Goal: Task Accomplishment & Management: Use online tool/utility

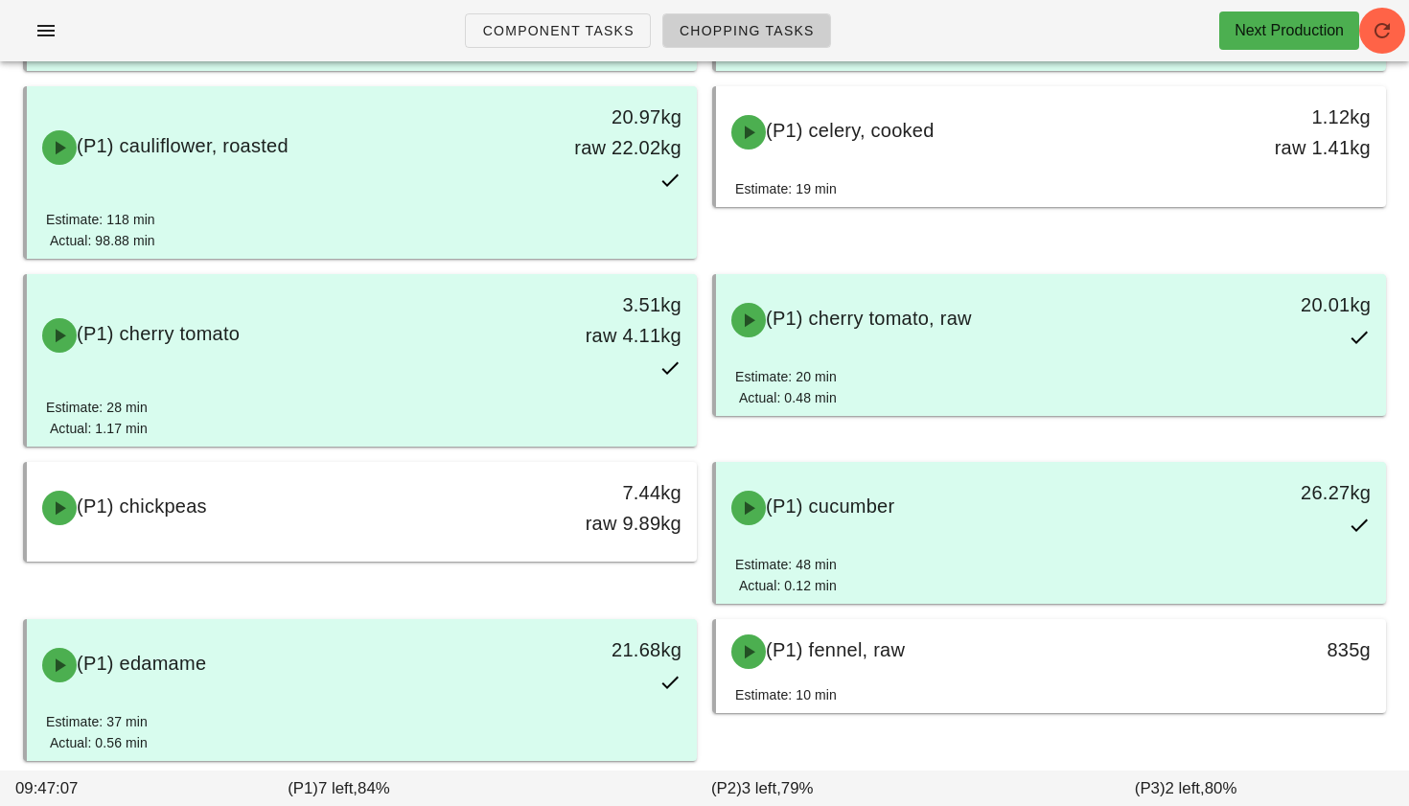
scroll to position [1080, 0]
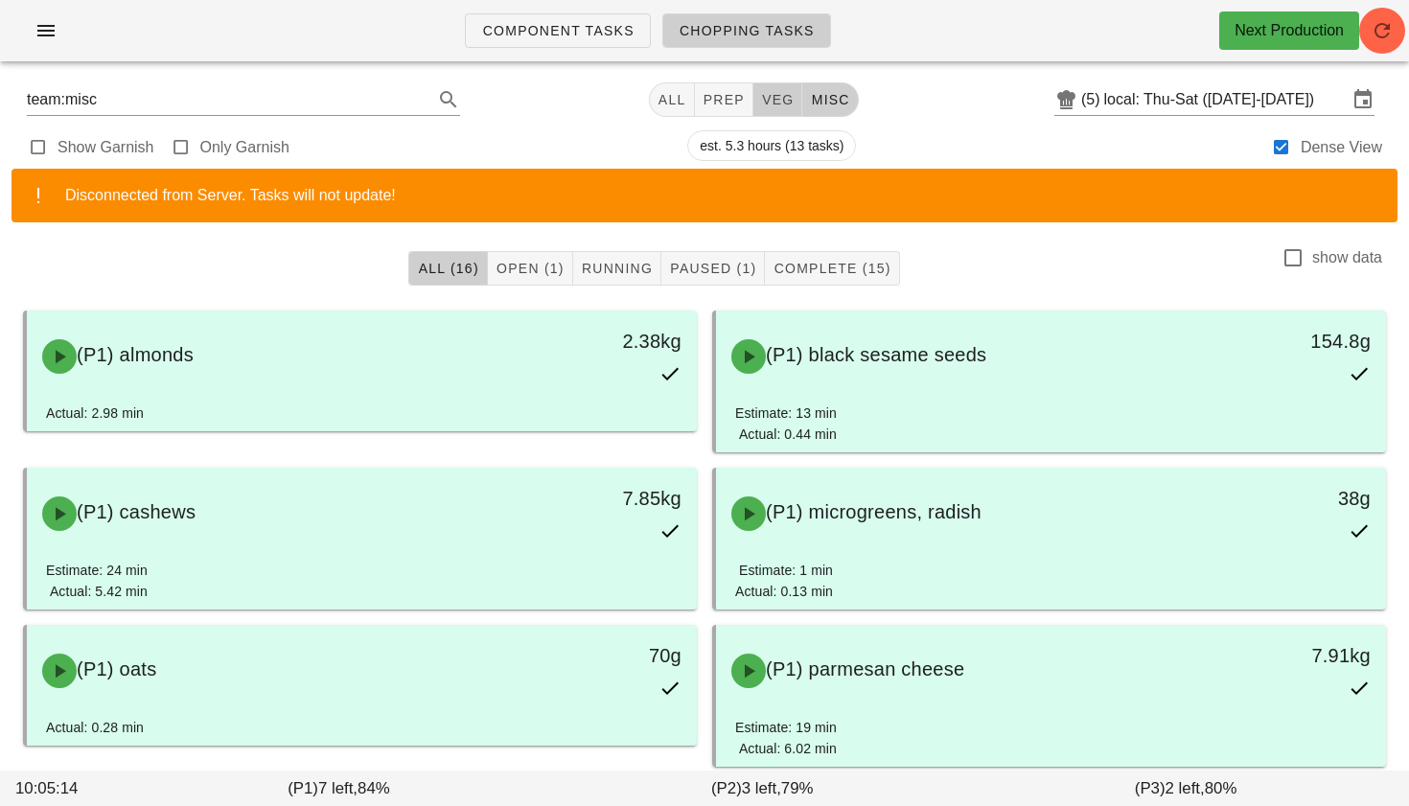
click at [761, 100] on span "veg" at bounding box center [778, 99] width 34 height 15
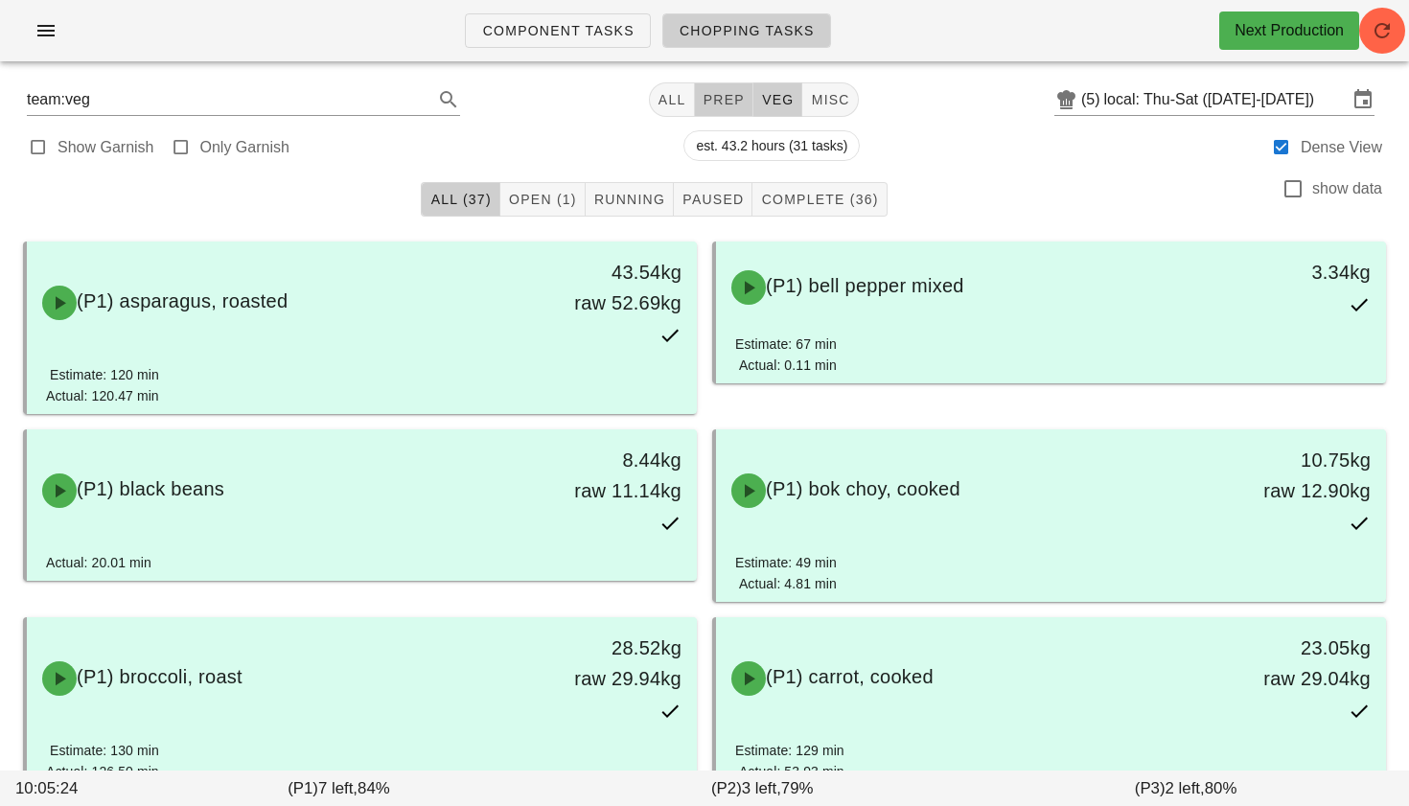
click at [703, 95] on span "prep" at bounding box center [724, 99] width 42 height 15
type input "team:prep"
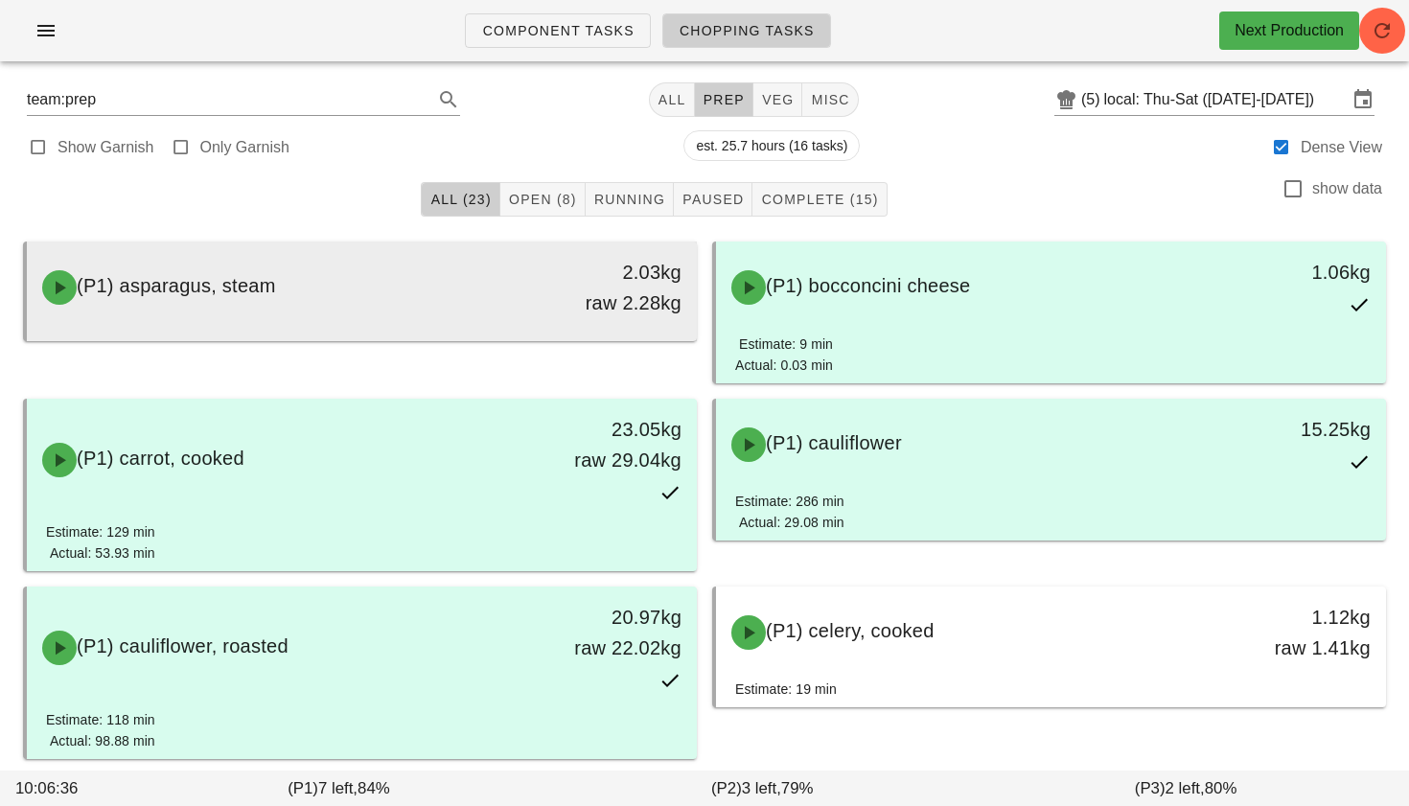
click at [514, 287] on div "(P1) asparagus, steam" at bounding box center [279, 288] width 497 height 58
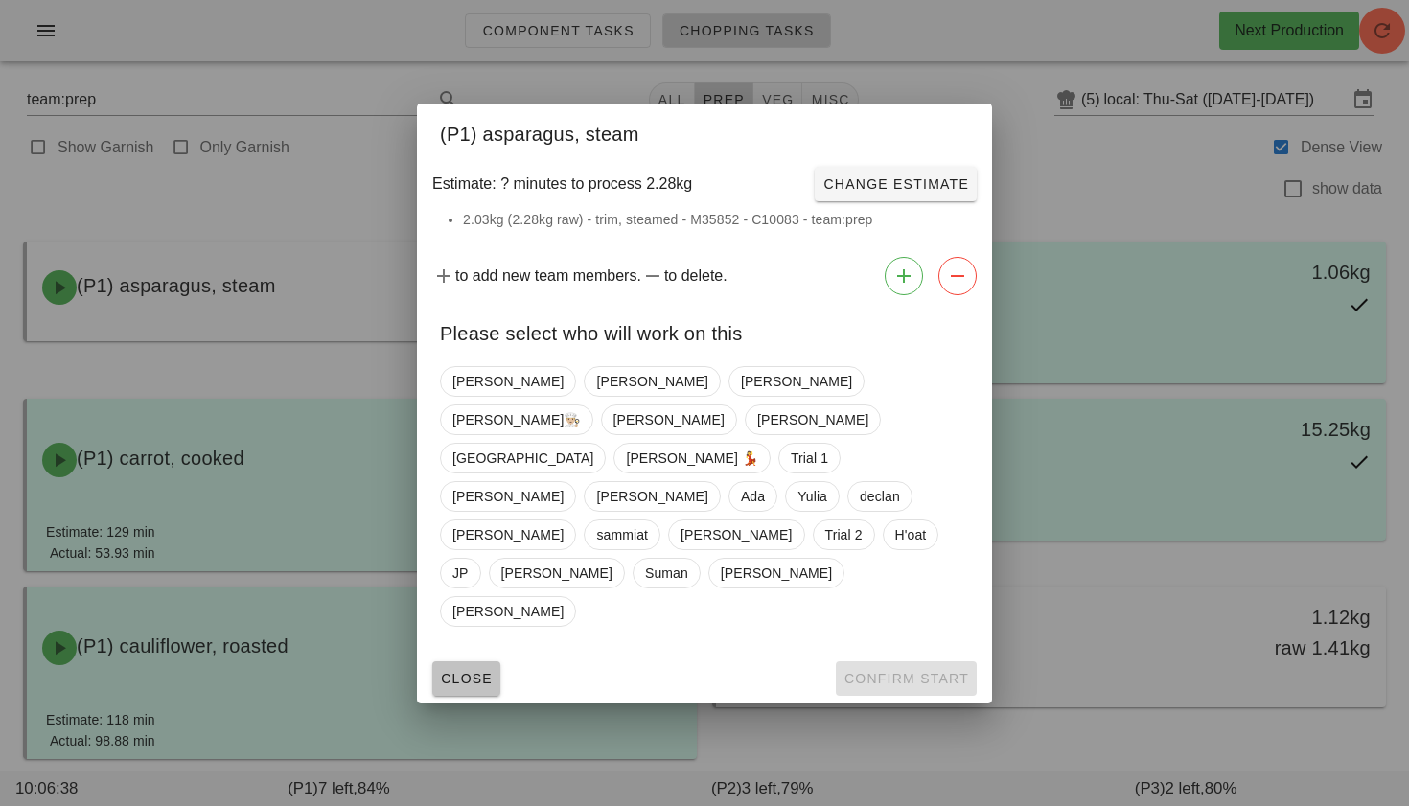
click at [472, 671] on span "Close" at bounding box center [466, 678] width 53 height 15
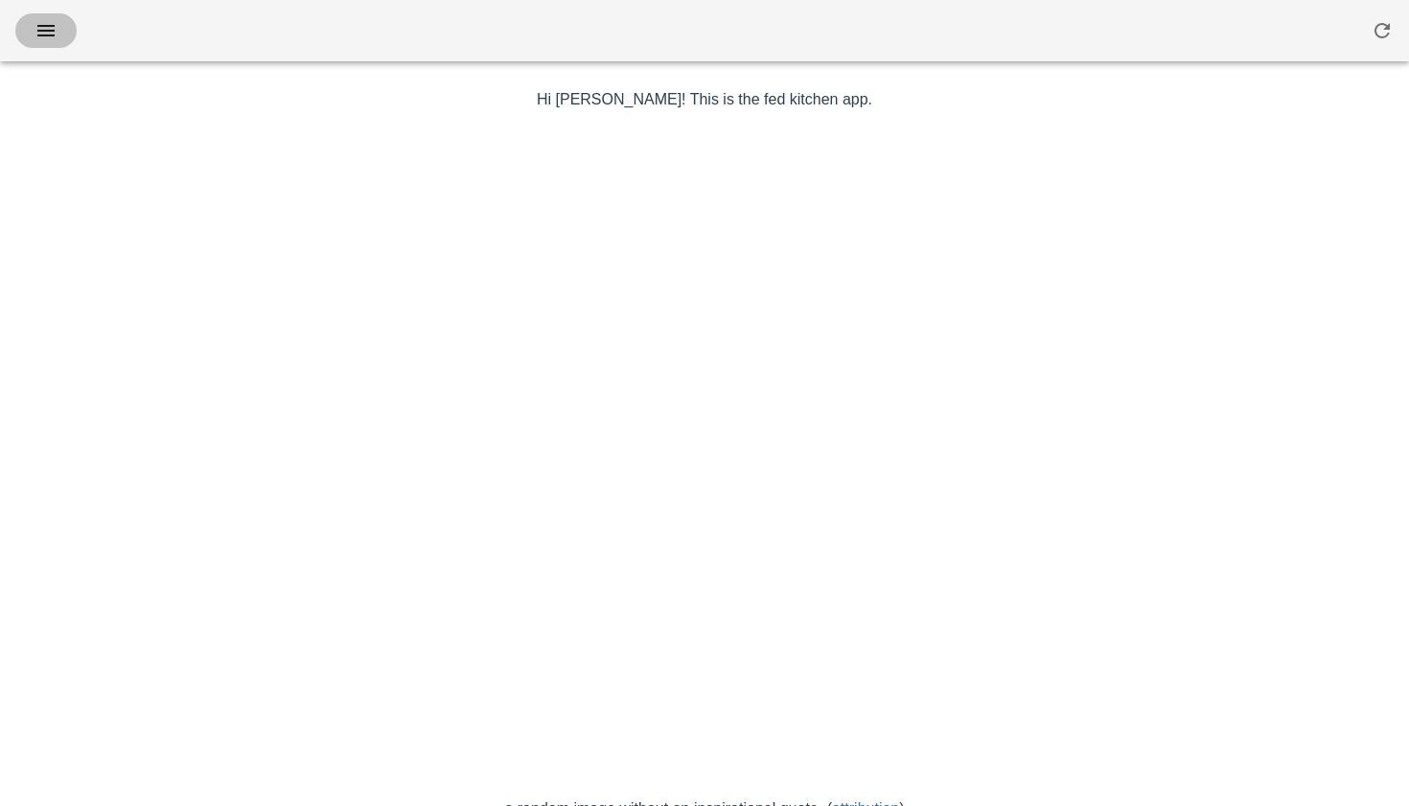
click at [48, 35] on icon "button" at bounding box center [46, 30] width 23 height 23
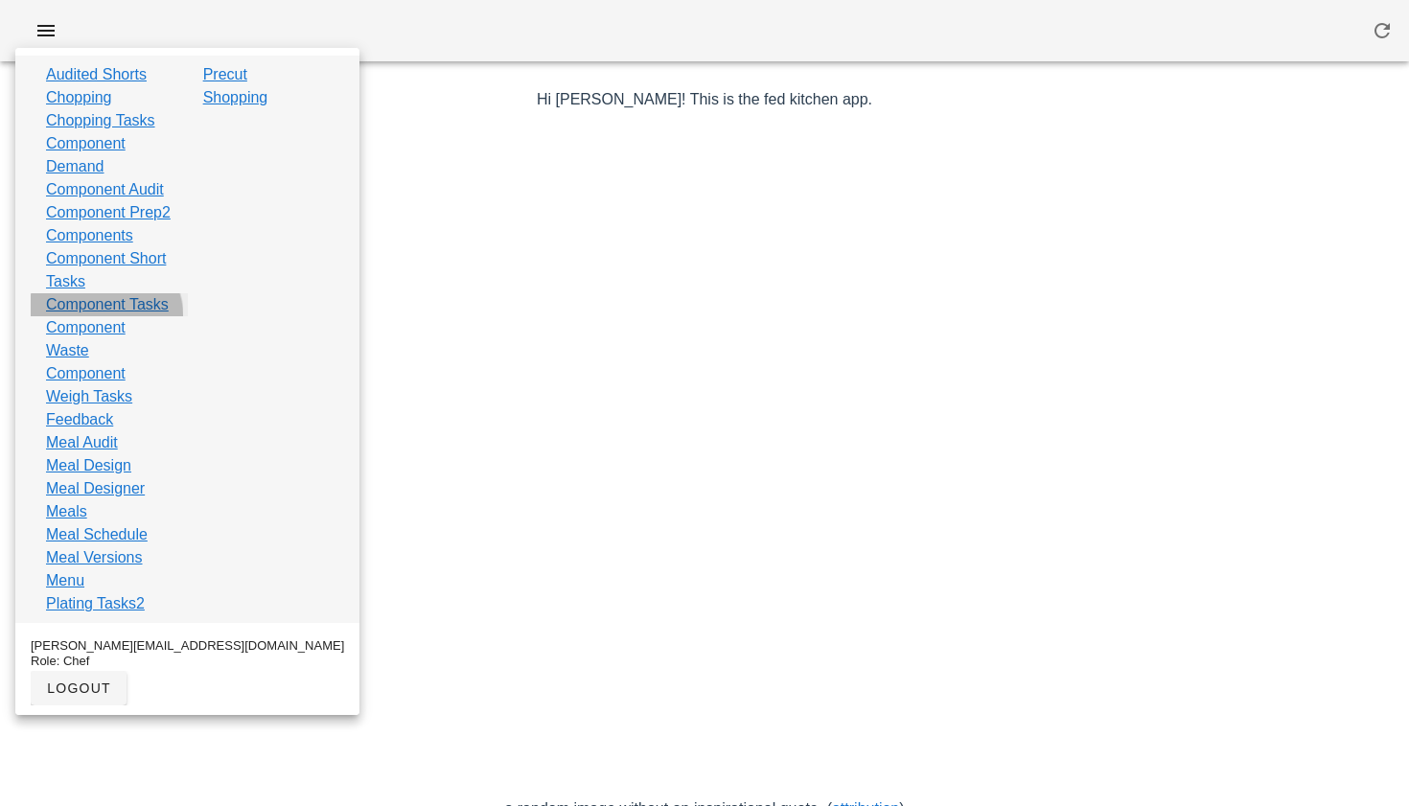
click at [106, 316] on link "Component Tasks" at bounding box center [107, 304] width 123 height 23
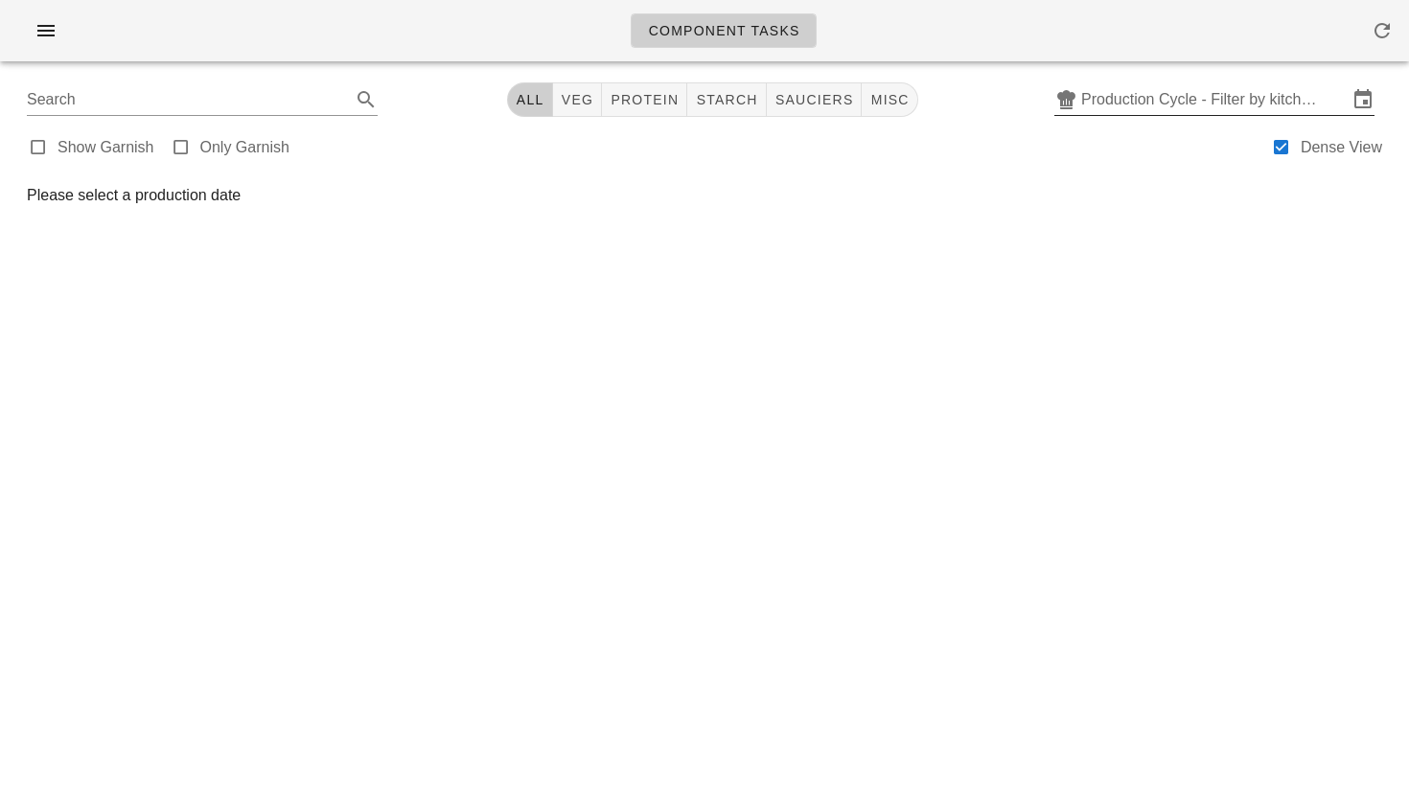
click at [1155, 98] on input "Production Cycle - Filter by kitchen production schedules" at bounding box center [1215, 99] width 267 height 31
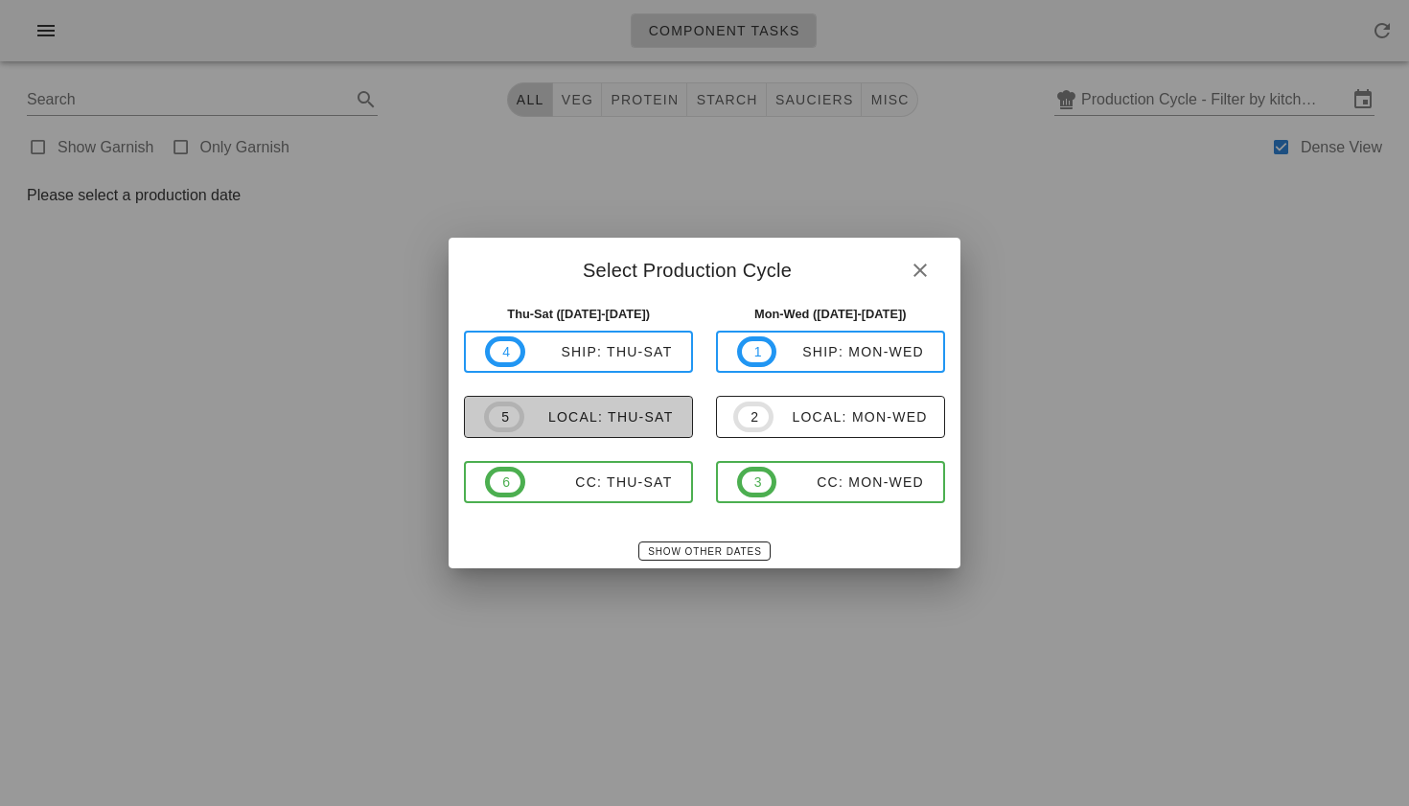
click at [622, 411] on div "local: Thu-Sat" at bounding box center [599, 416] width 150 height 15
type input "local: Thu-Sat ([DATE]-[DATE])"
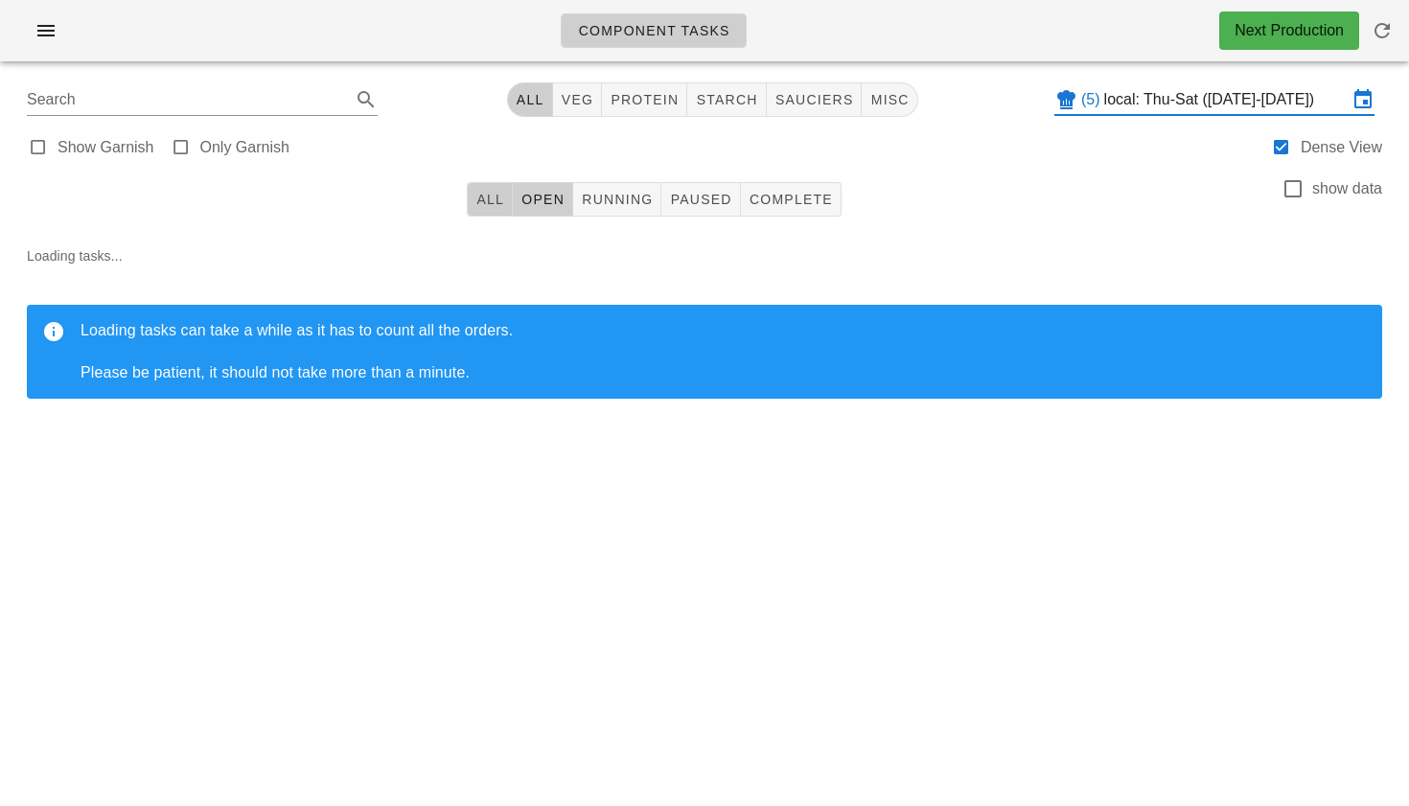
click at [490, 185] on button "All" at bounding box center [490, 199] width 46 height 35
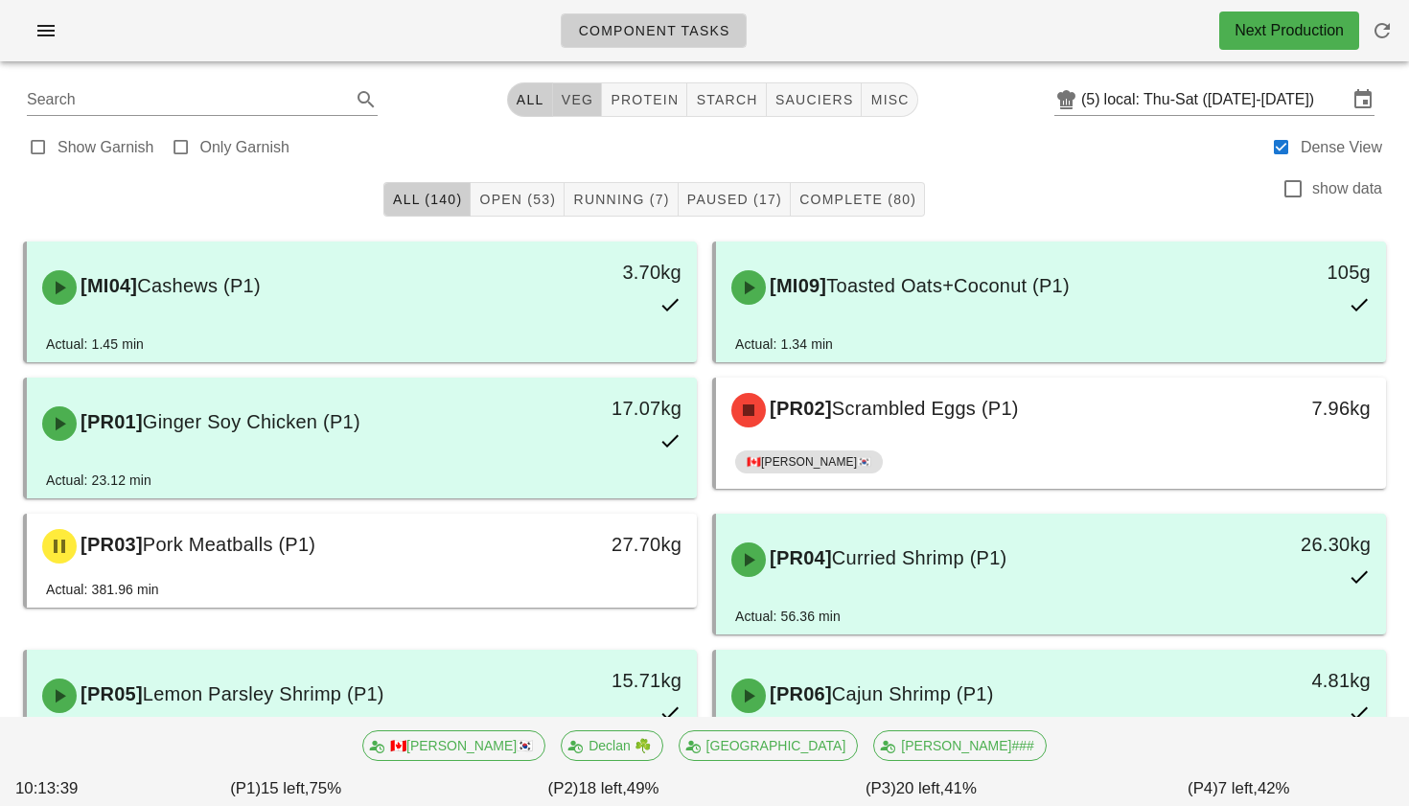
click at [579, 103] on span "veg" at bounding box center [578, 99] width 34 height 15
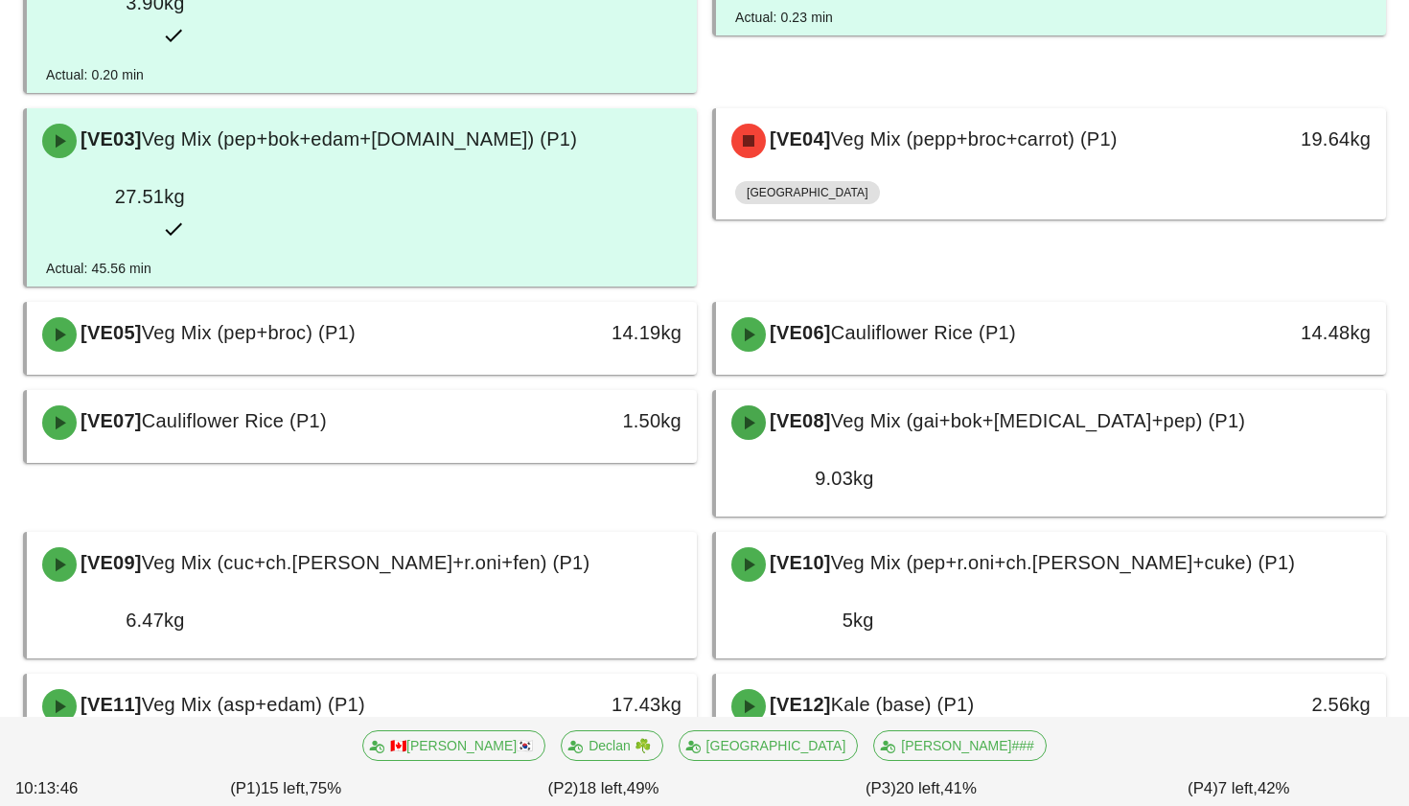
scroll to position [329, 0]
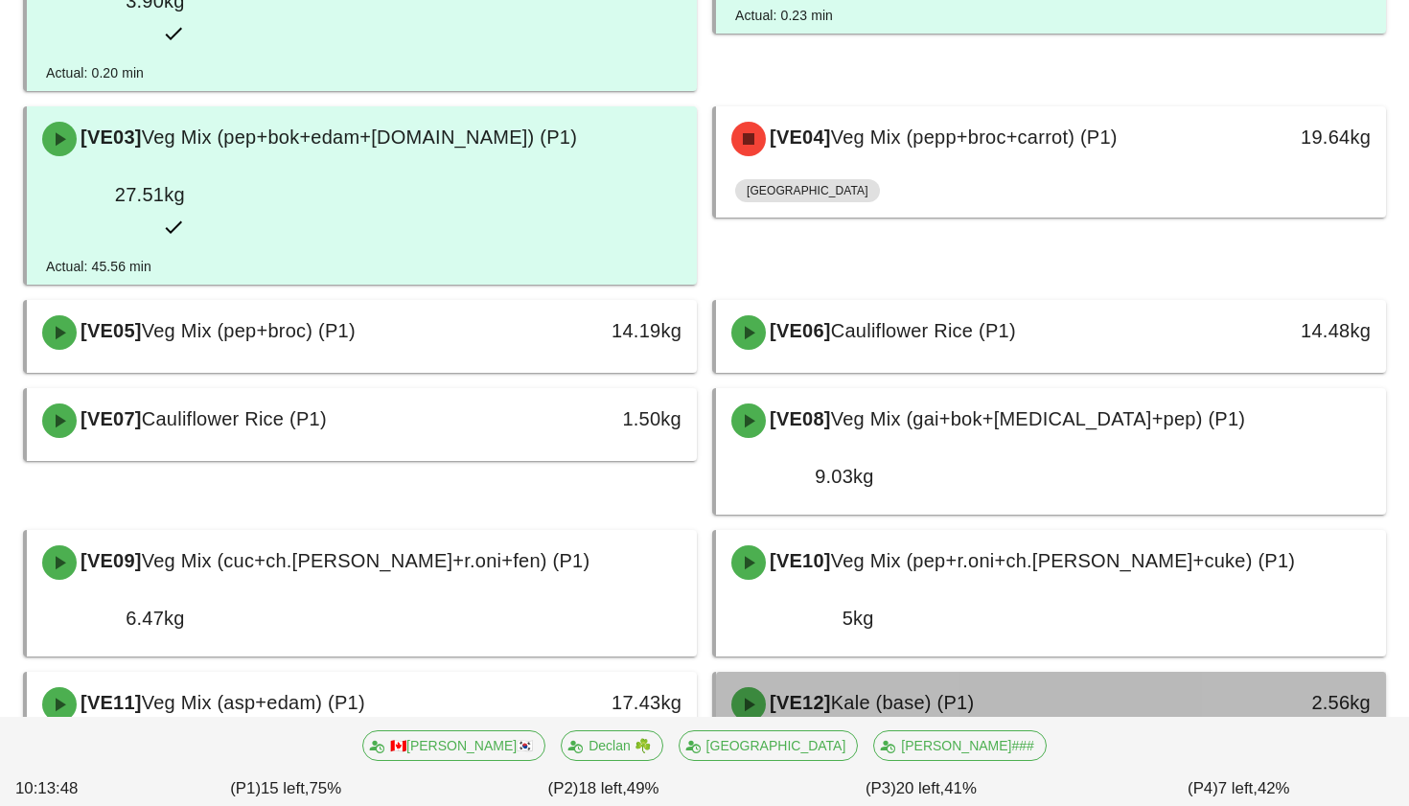
click at [942, 692] on span "Kale (base) (P1)" at bounding box center [903, 702] width 144 height 21
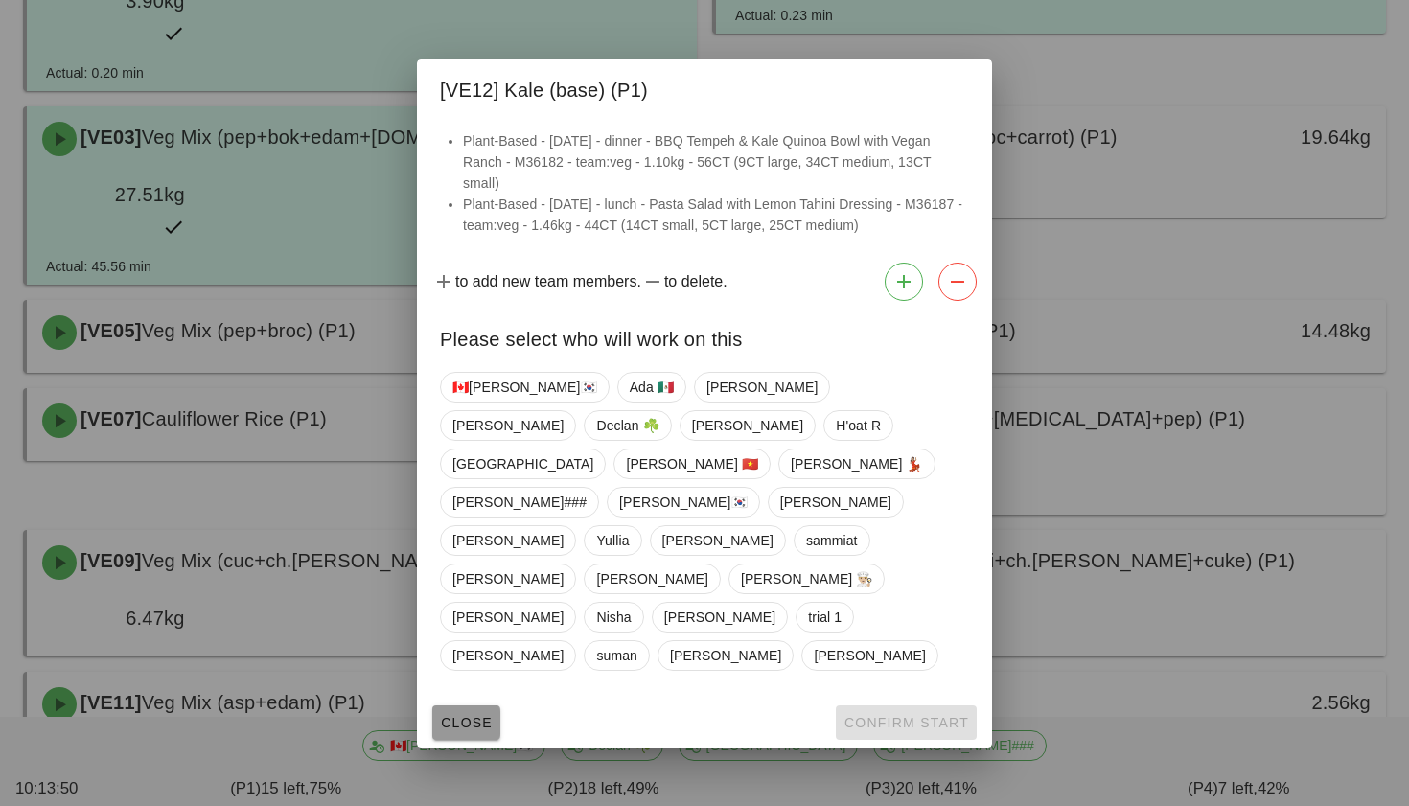
click at [459, 715] on span "Close" at bounding box center [466, 722] width 53 height 15
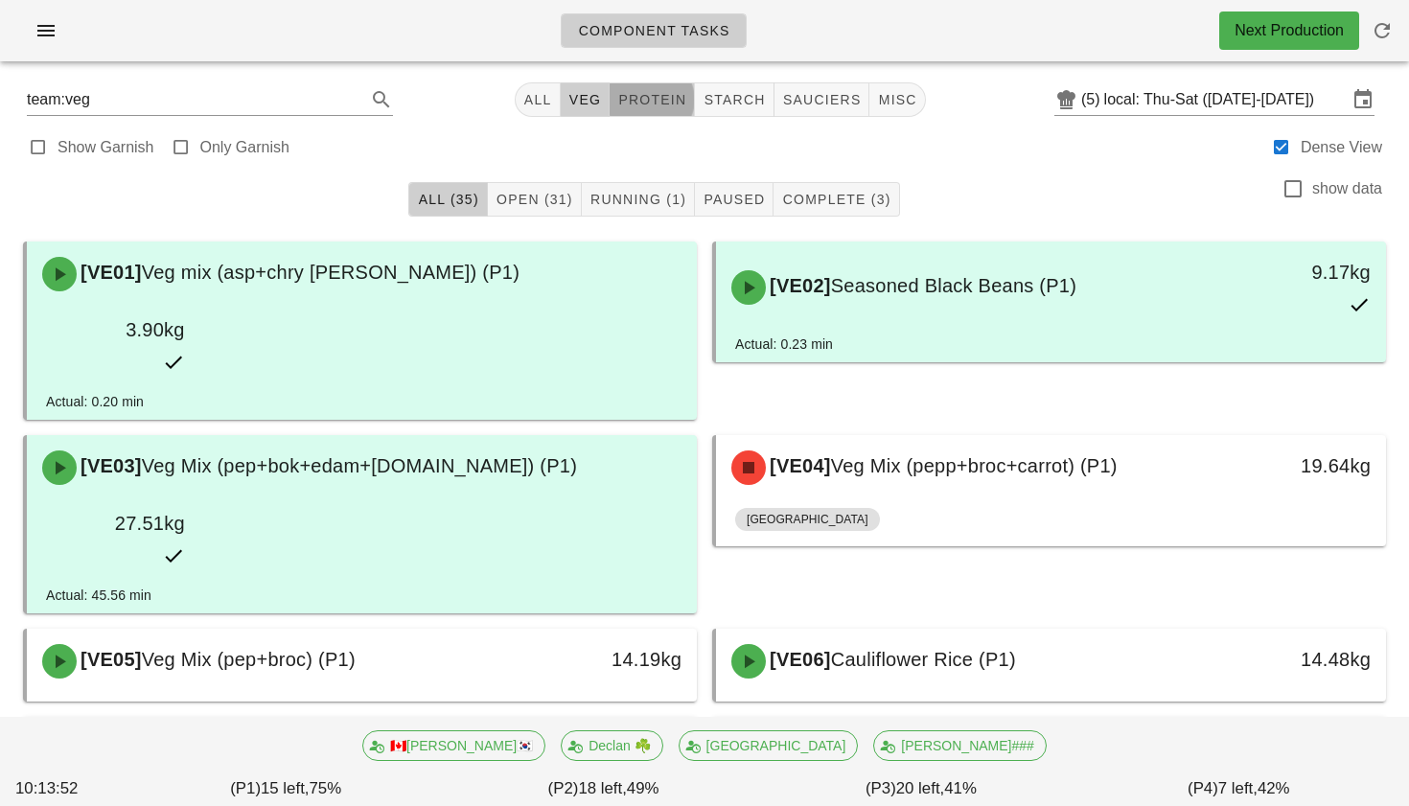
click at [644, 105] on span "protein" at bounding box center [651, 99] width 69 height 15
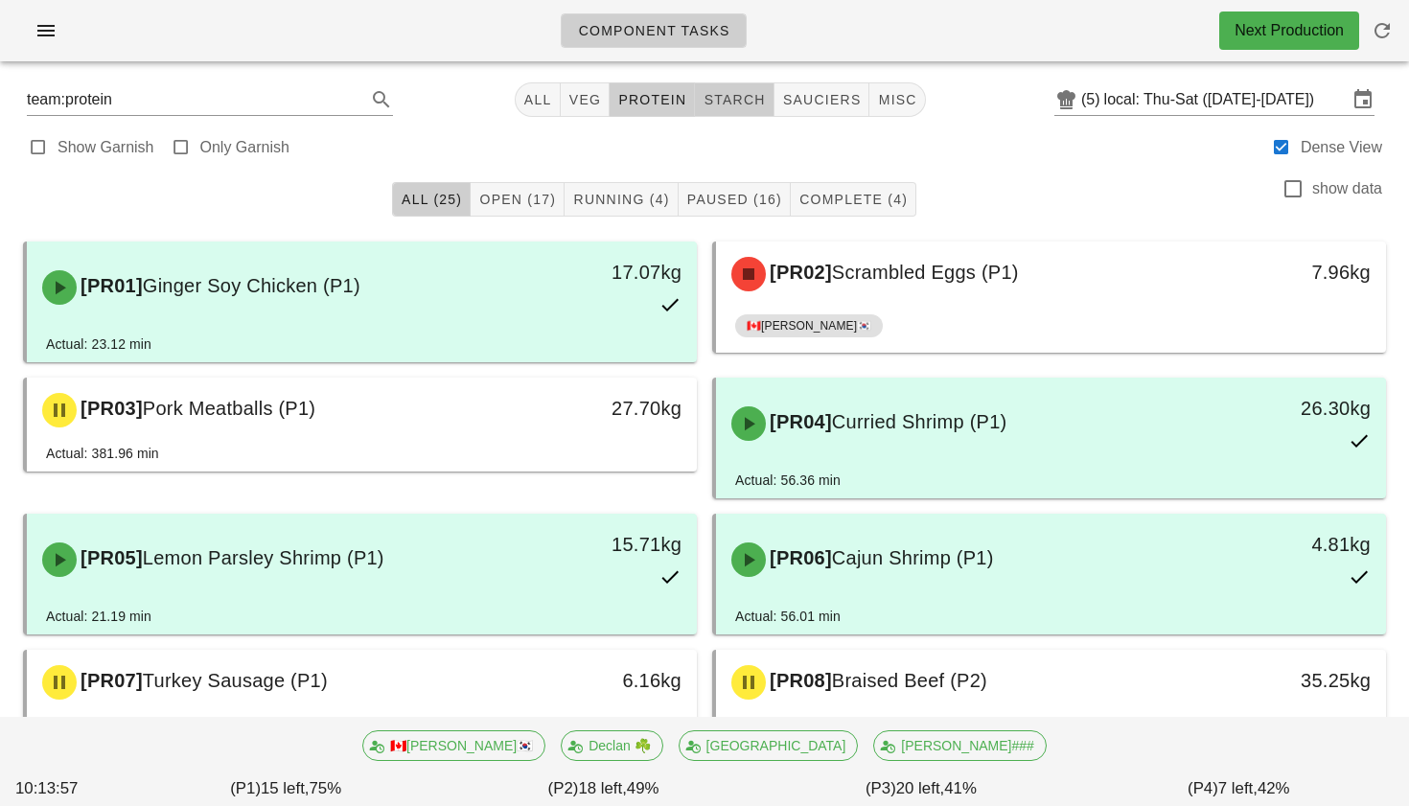
click at [731, 96] on span "starch" at bounding box center [734, 99] width 62 height 15
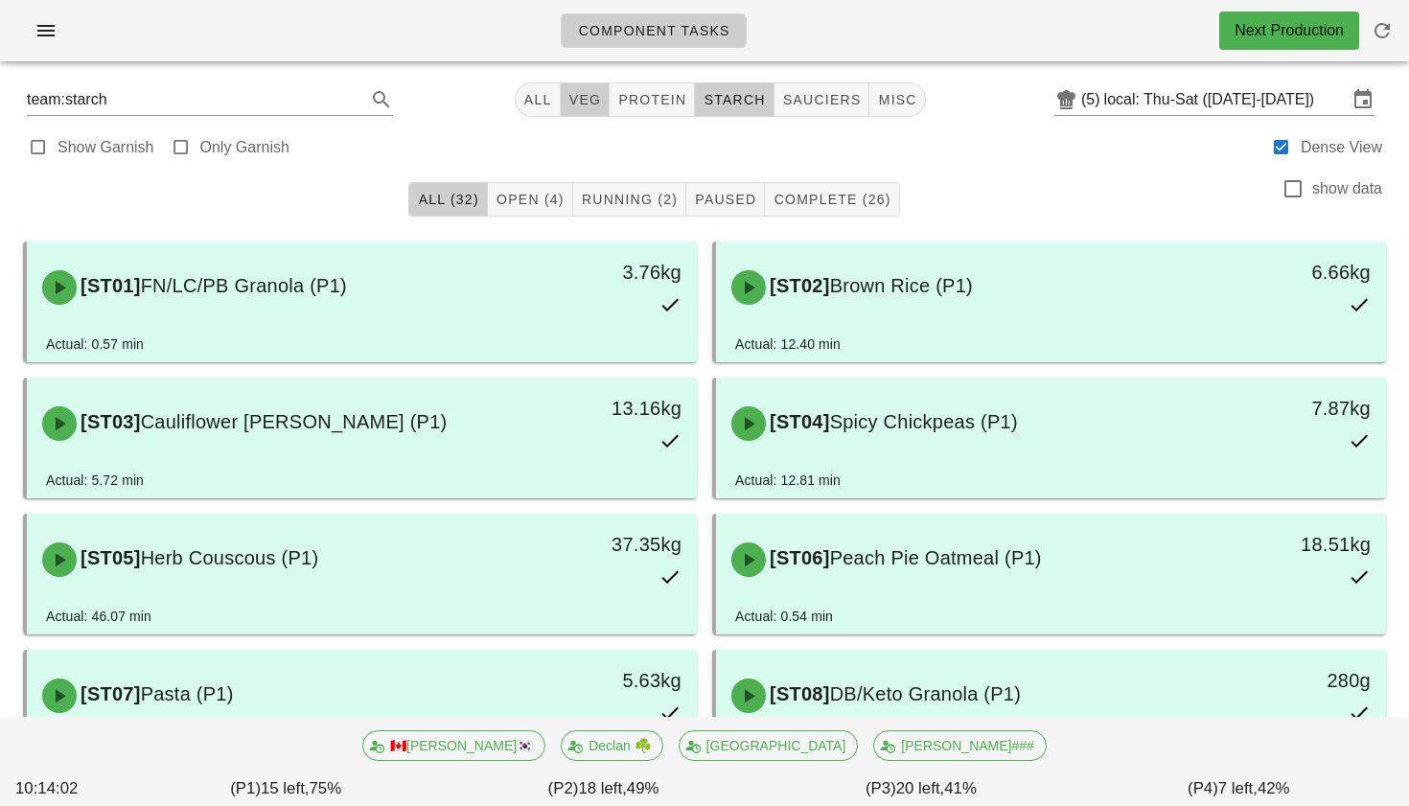
click at [581, 111] on button "veg" at bounding box center [586, 99] width 50 height 35
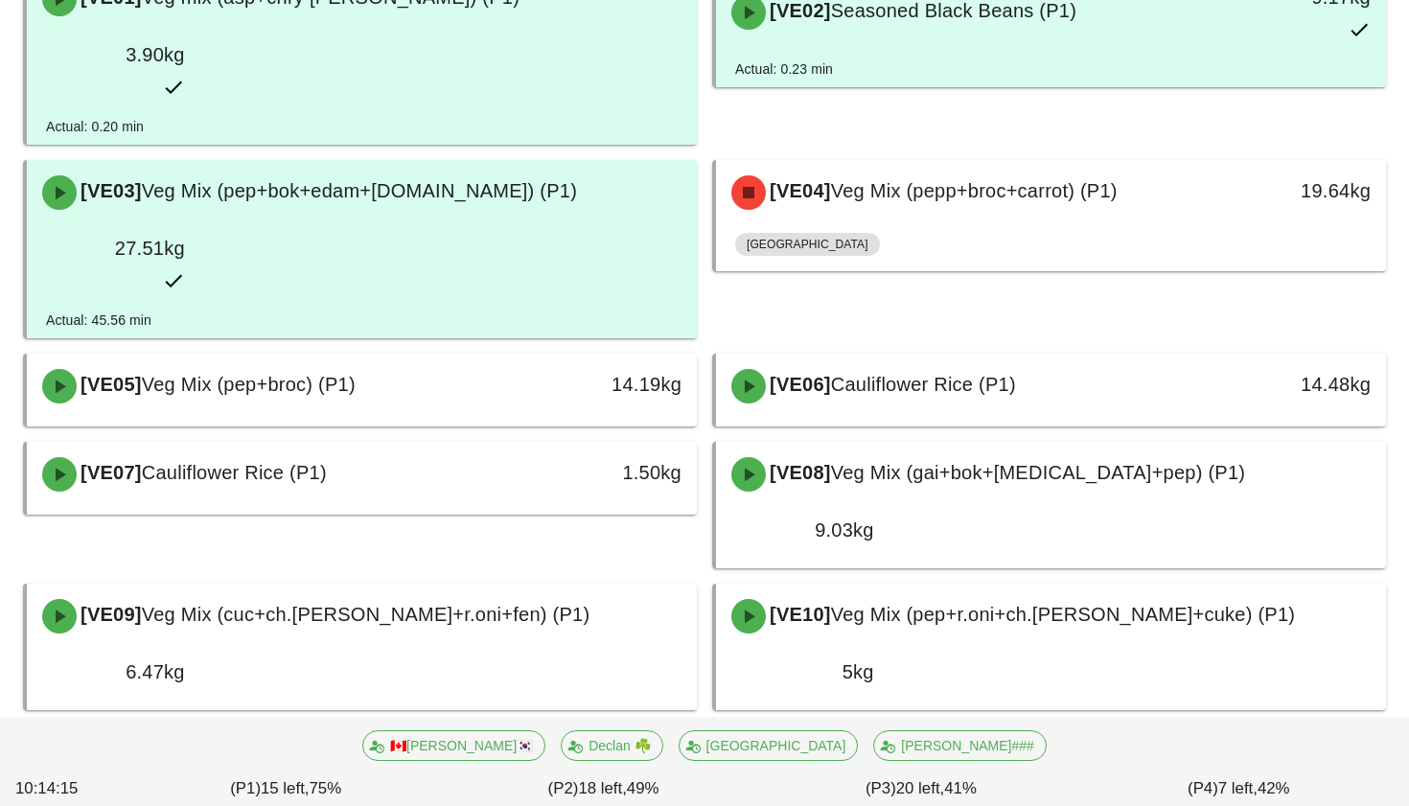
scroll to position [276, 0]
click at [936, 745] on span "Kale (base) (P1)" at bounding box center [903, 755] width 144 height 21
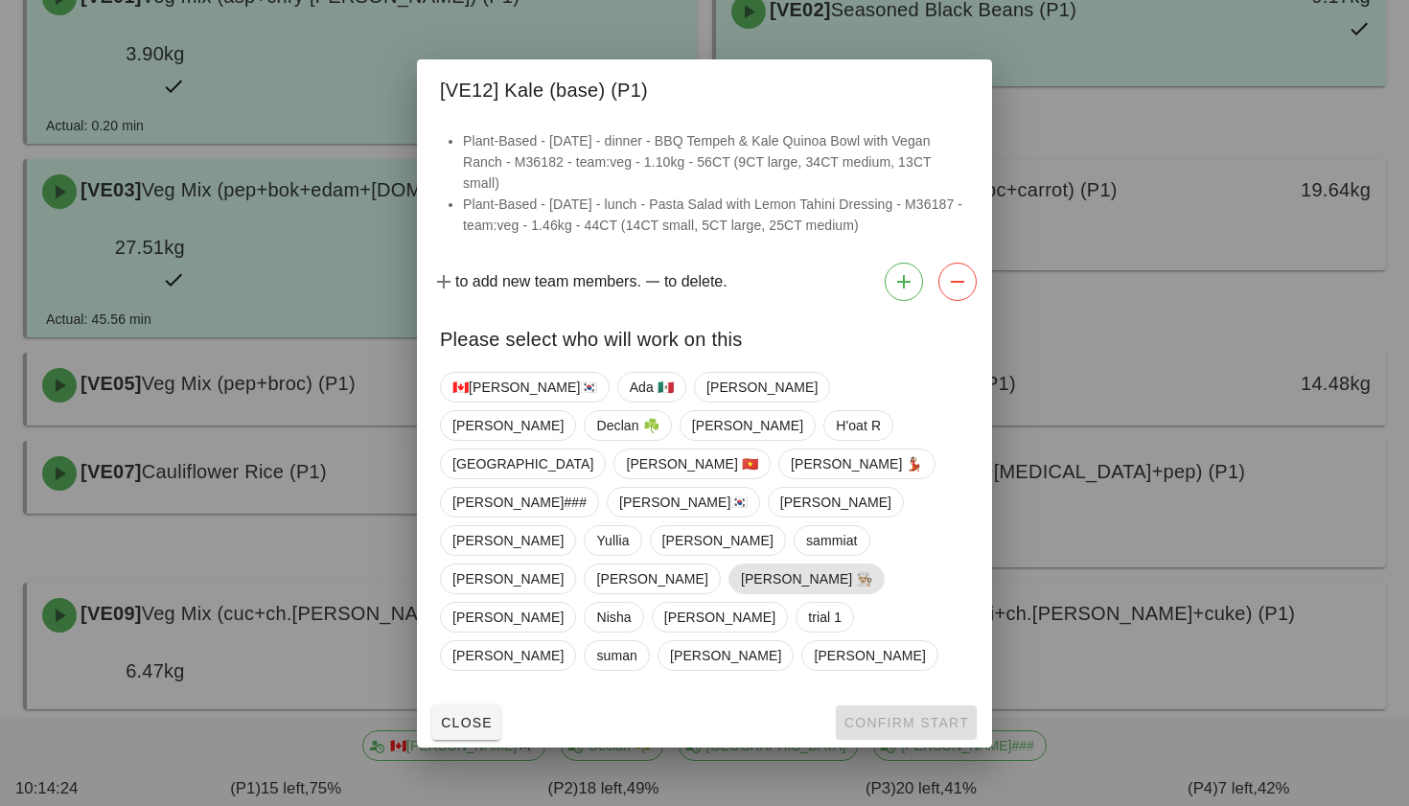
click at [741, 565] on span "Danilo 👨🏼‍🍳" at bounding box center [807, 579] width 132 height 29
click at [893, 706] on button "Confirm Start" at bounding box center [906, 723] width 141 height 35
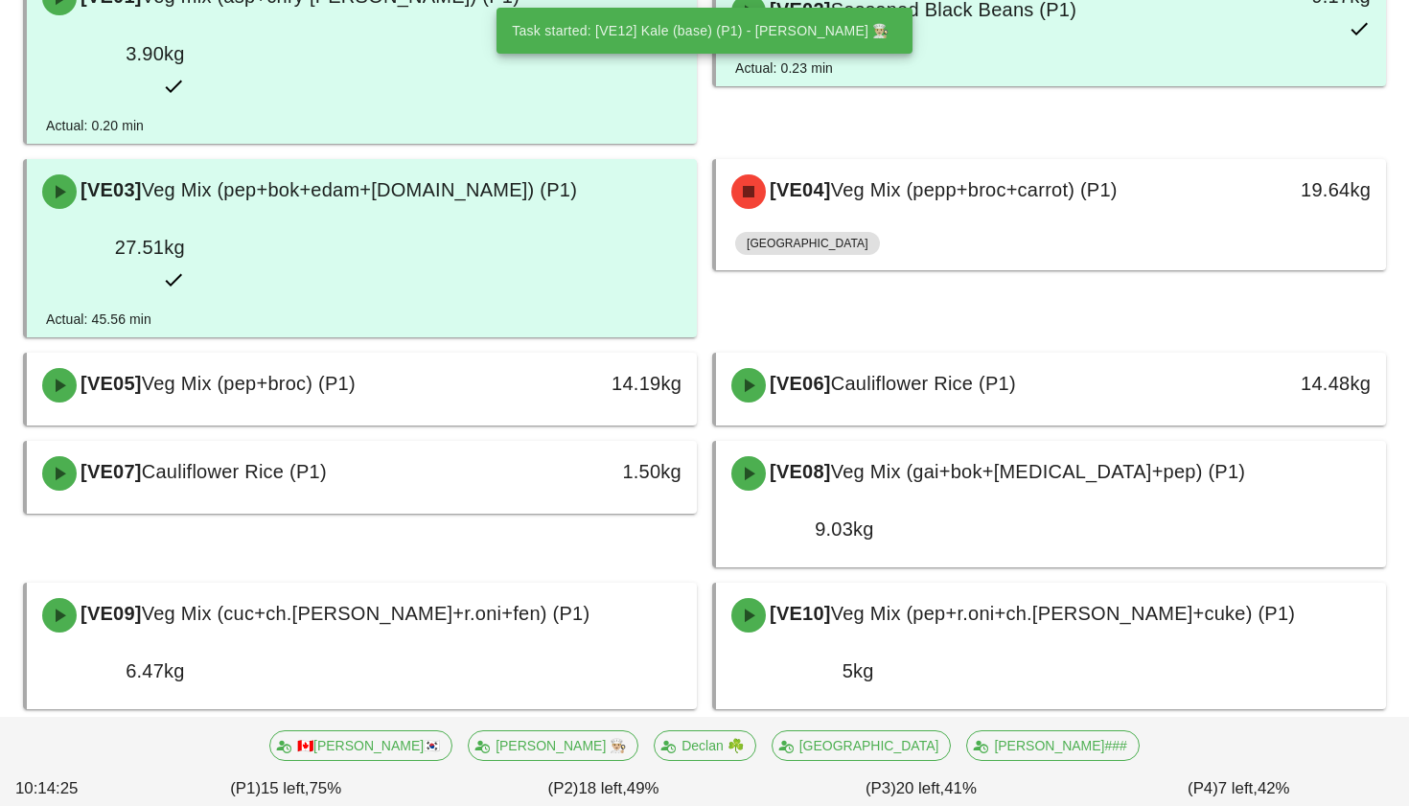
click at [914, 745] on span "Kale (base) (P1)" at bounding box center [903, 755] width 144 height 21
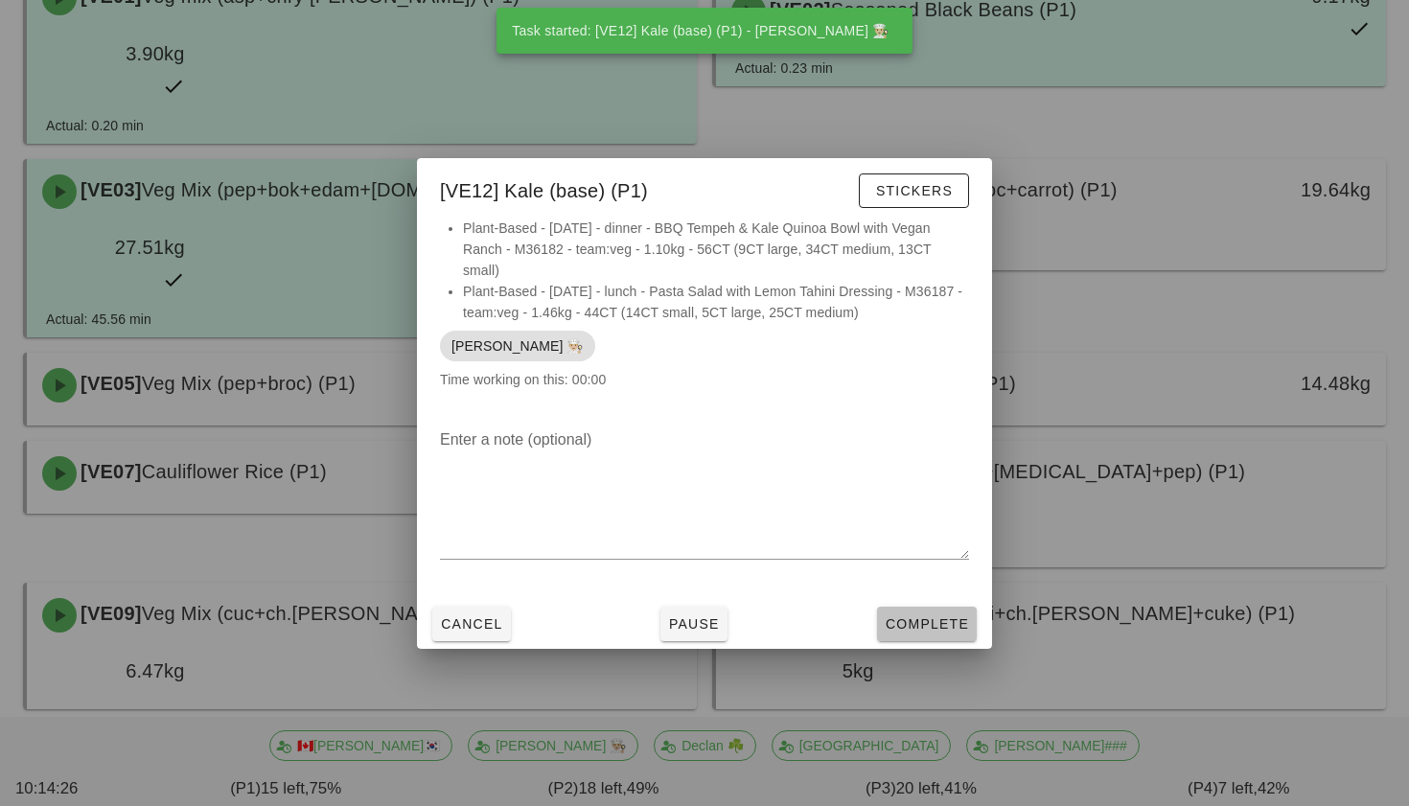
click at [957, 617] on span "Complete" at bounding box center [927, 624] width 84 height 15
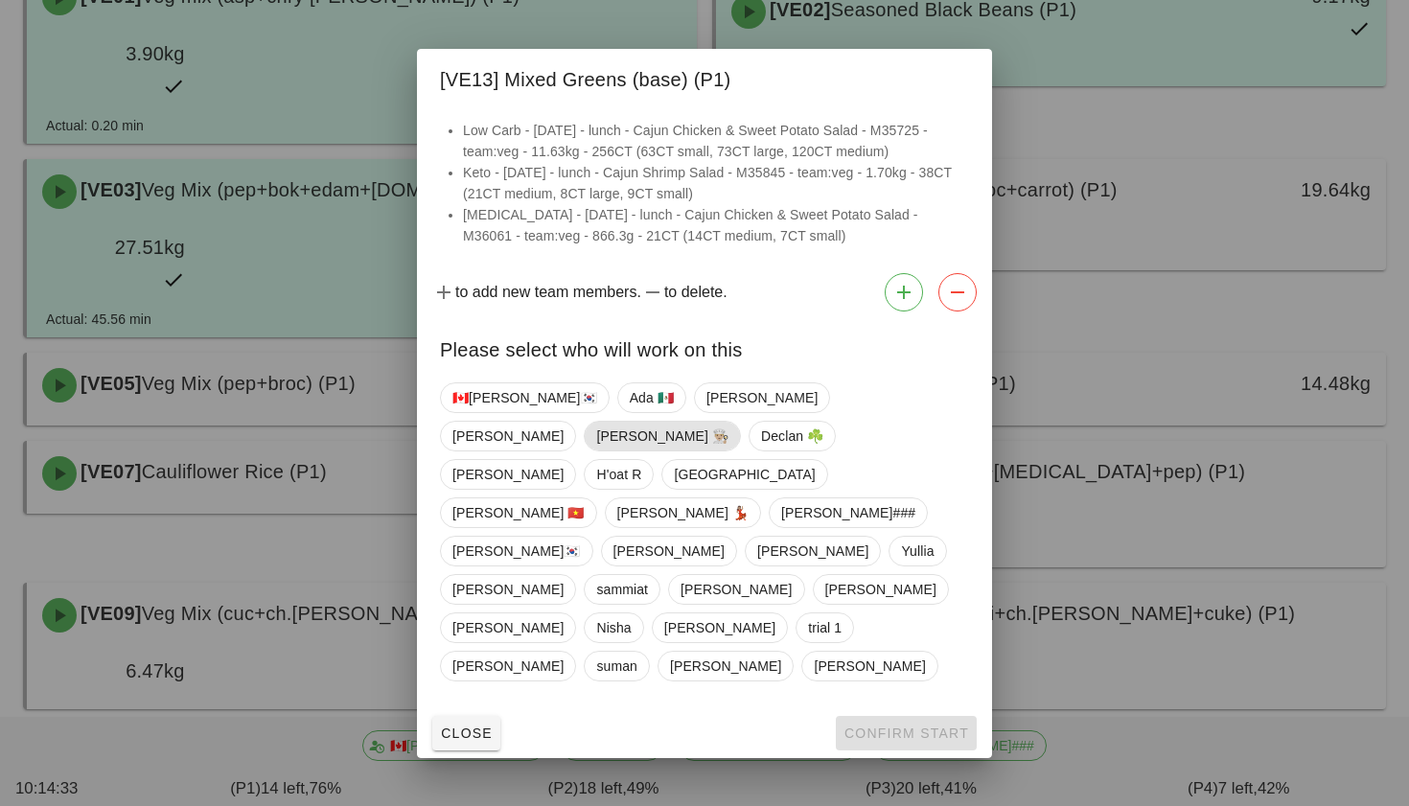
click at [729, 449] on span "Danilo 👨🏼‍🍳" at bounding box center [662, 436] width 132 height 29
click at [940, 726] on span "Confirm Start" at bounding box center [907, 733] width 126 height 15
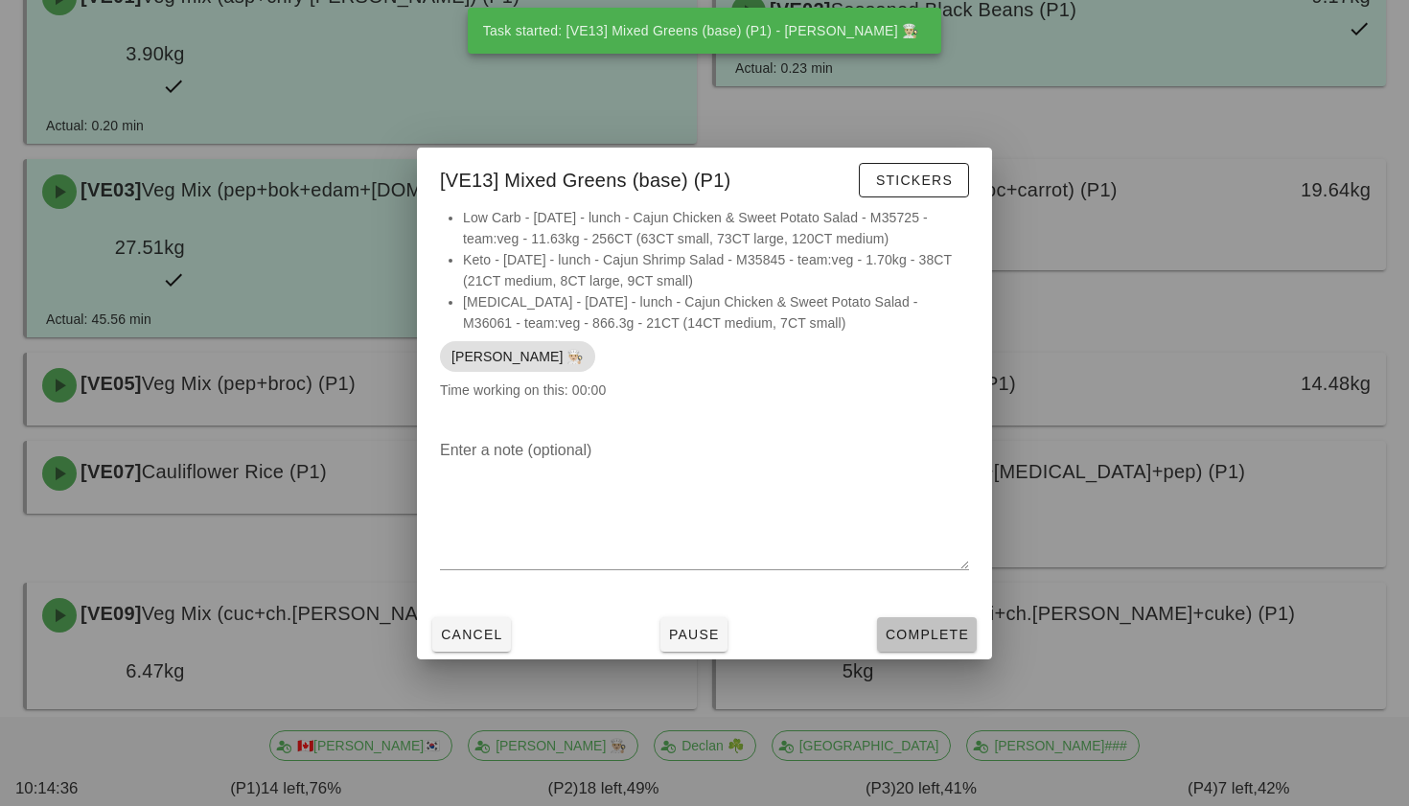
click at [925, 632] on span "Complete" at bounding box center [927, 634] width 84 height 15
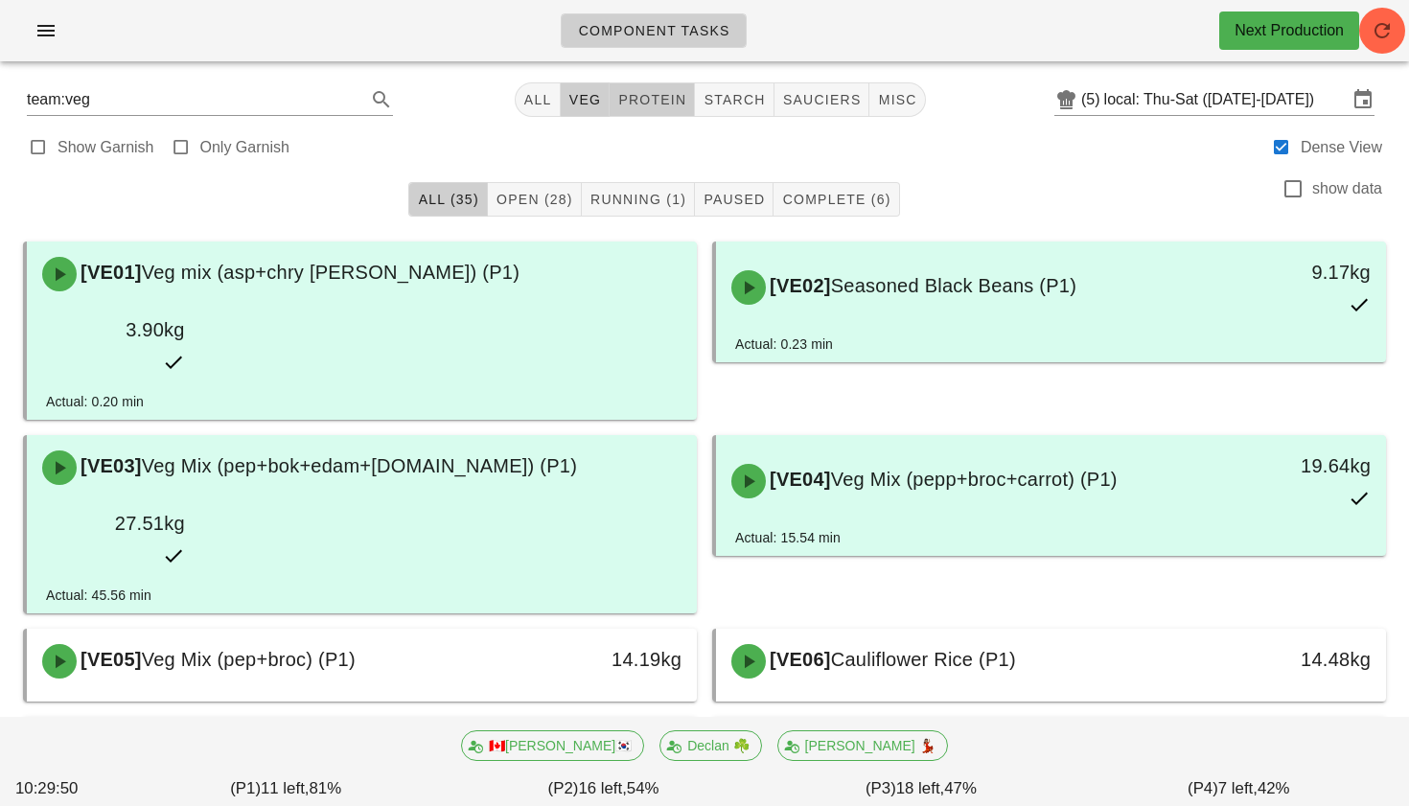
click at [674, 103] on span "protein" at bounding box center [651, 99] width 69 height 15
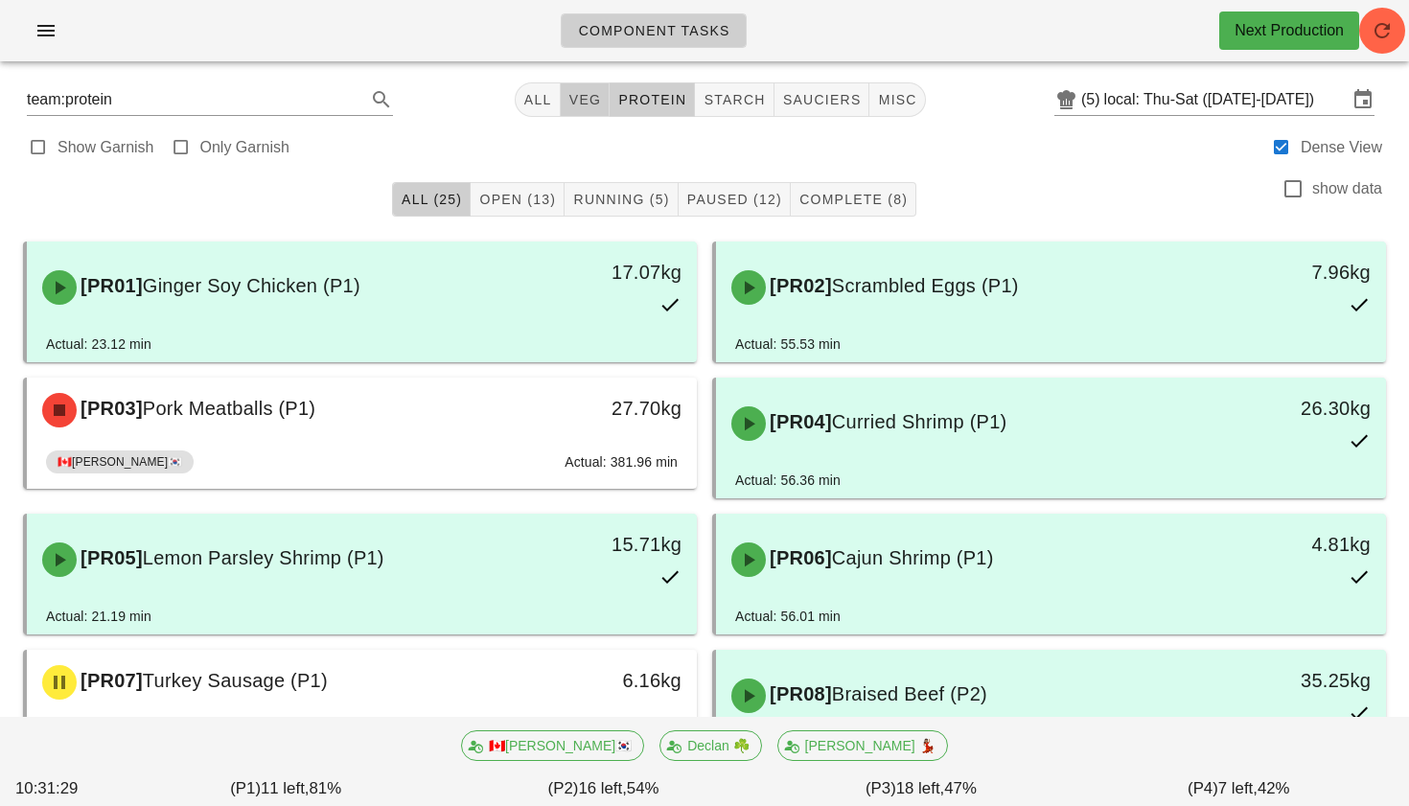
click at [582, 107] on span "veg" at bounding box center [586, 99] width 34 height 15
type input "team:veg"
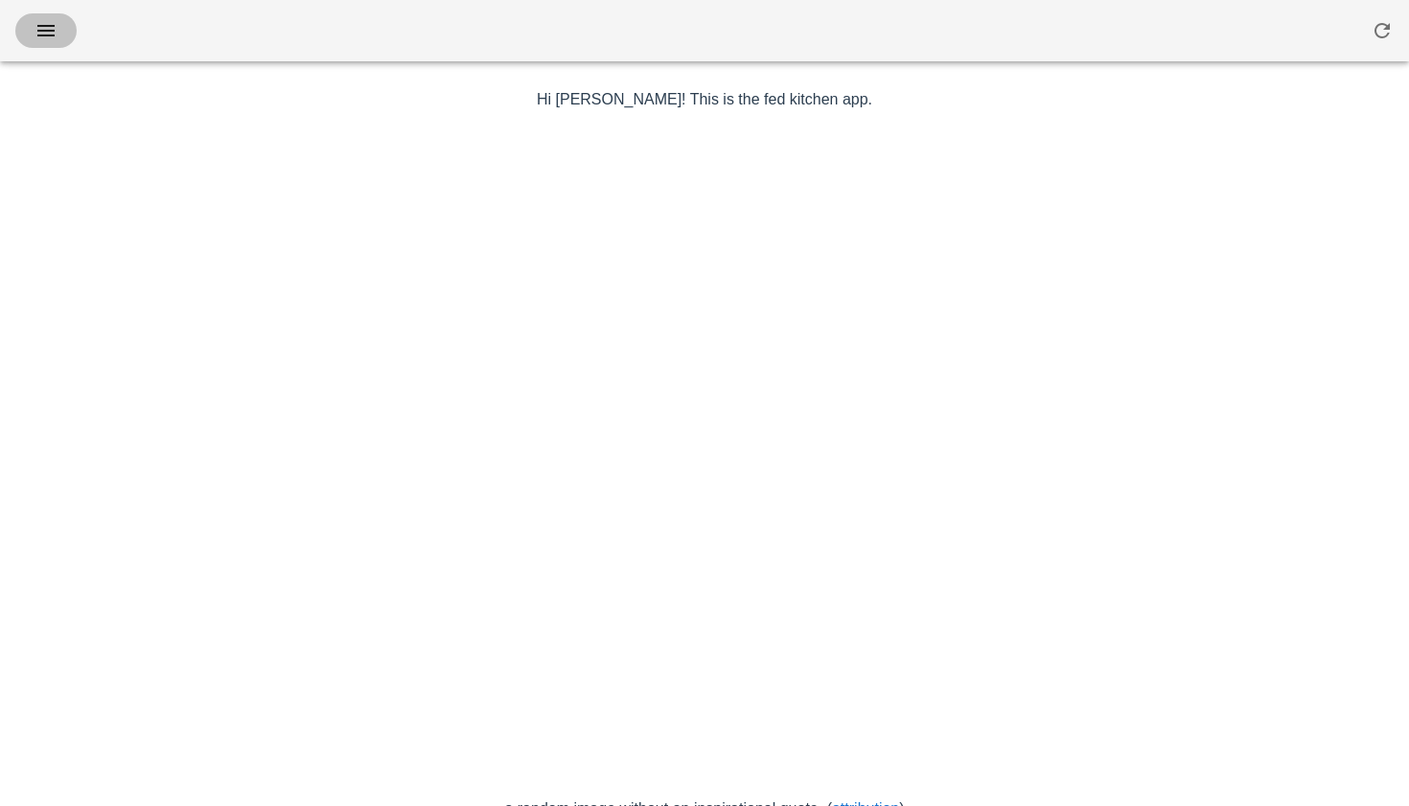
click at [47, 35] on icon "button" at bounding box center [46, 30] width 23 height 23
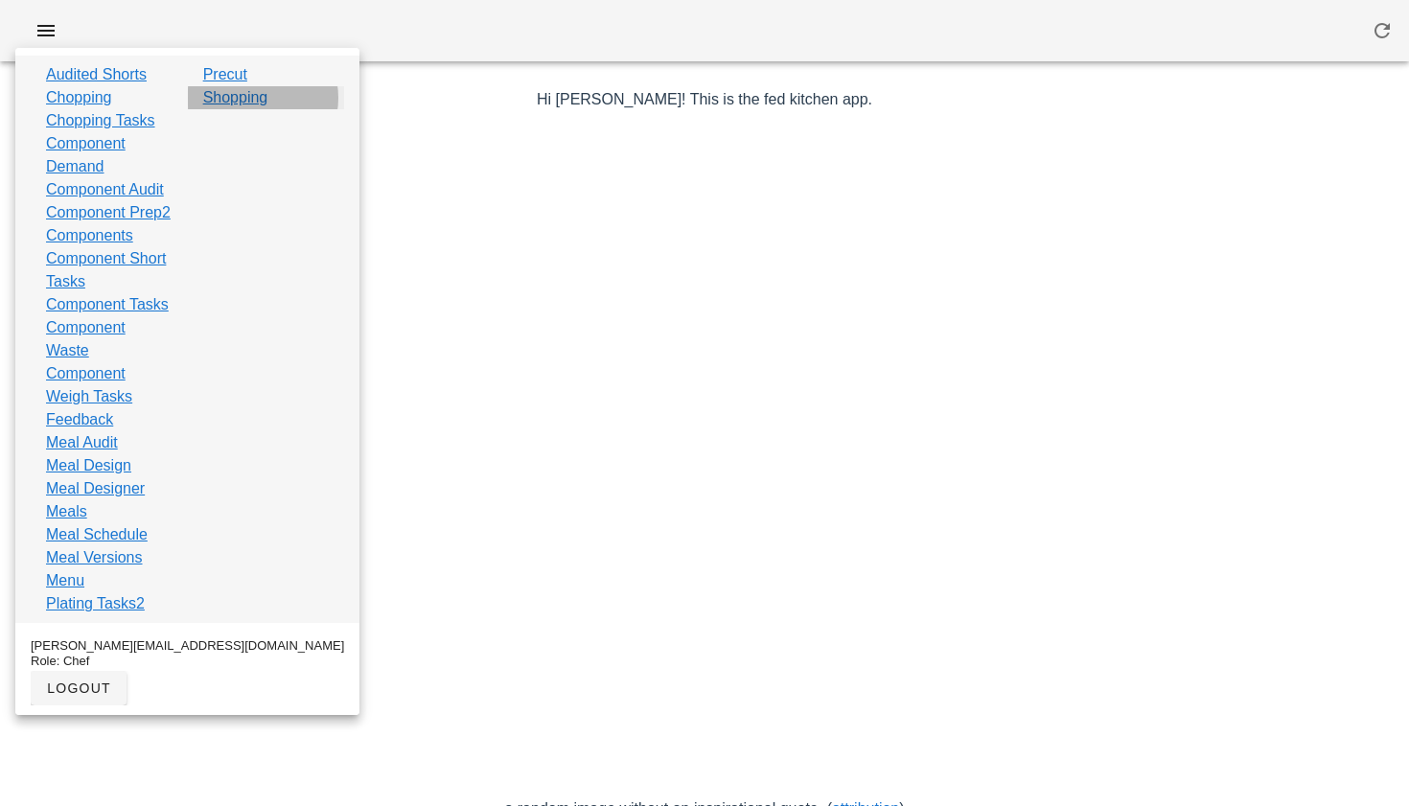
click at [252, 105] on link "Shopping" at bounding box center [235, 97] width 65 height 23
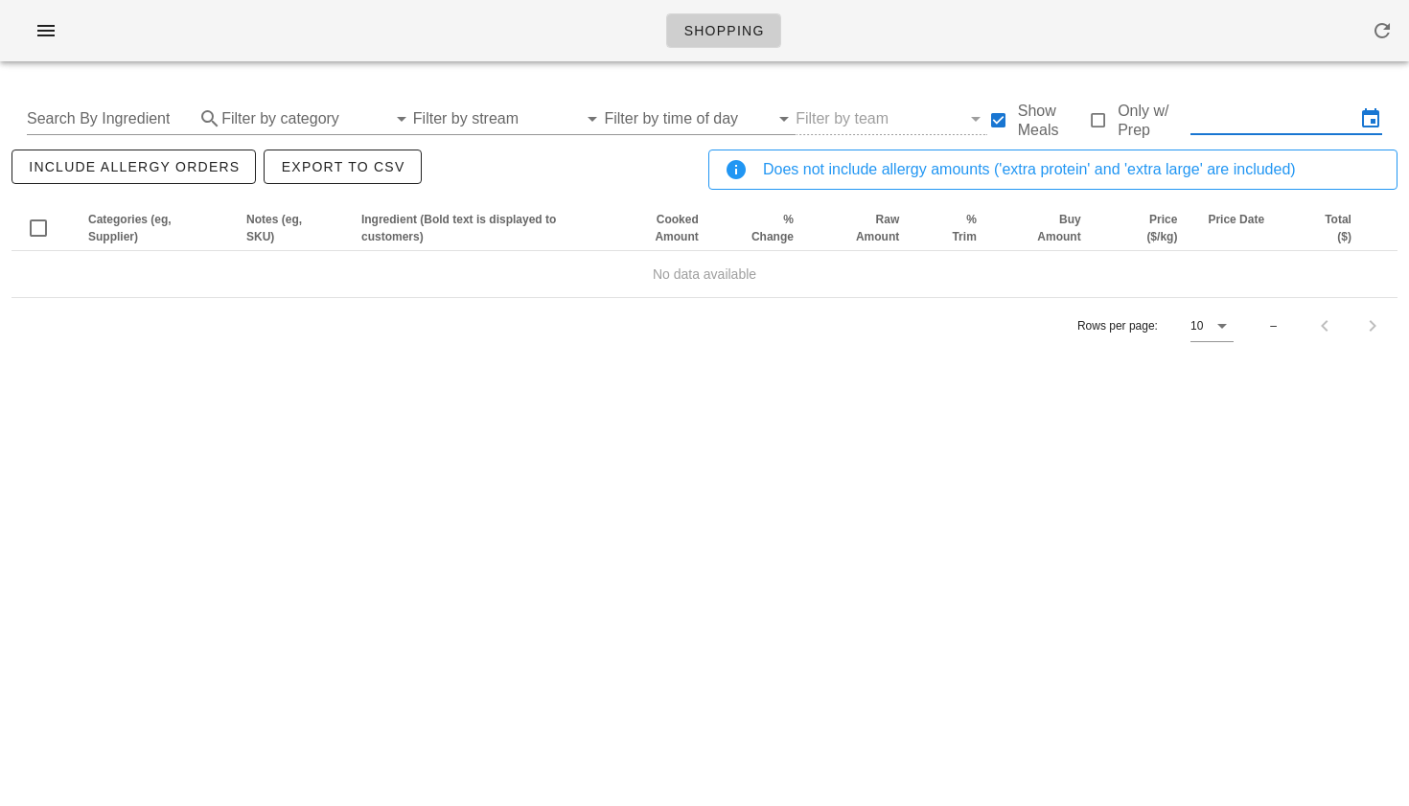
click at [1246, 116] on input "text" at bounding box center [1273, 119] width 165 height 31
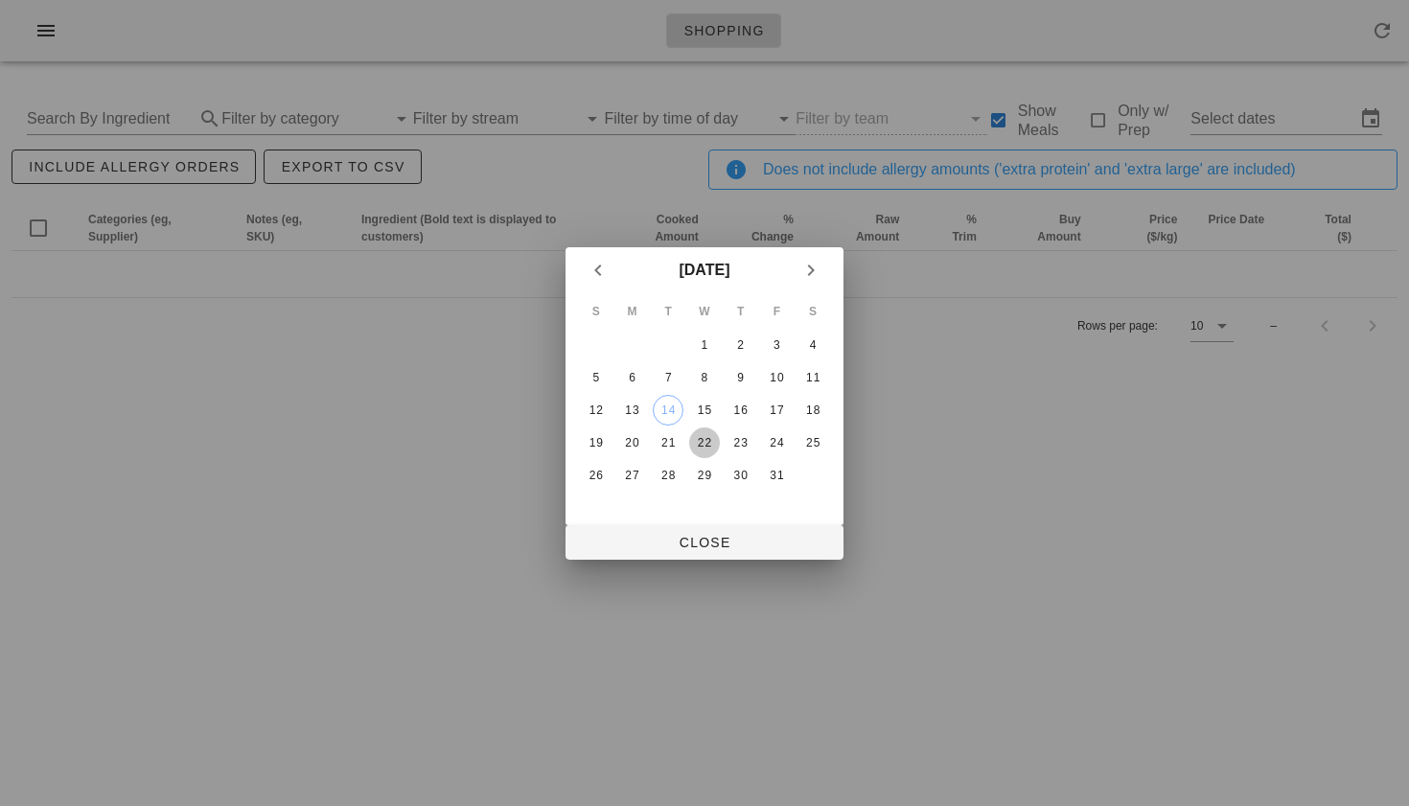
click at [707, 436] on div "22" at bounding box center [704, 442] width 31 height 13
click at [635, 441] on div "20" at bounding box center [632, 442] width 31 height 13
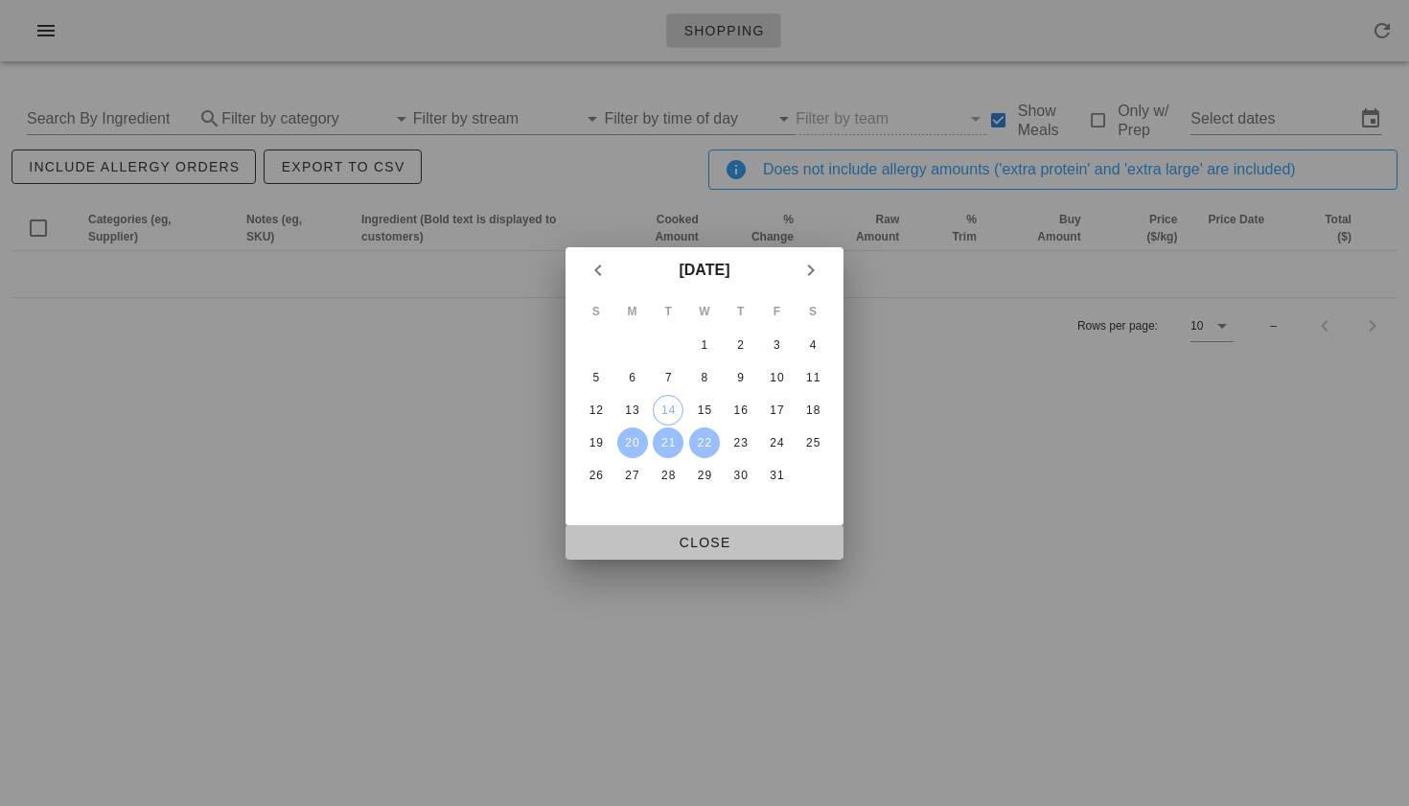
click at [686, 543] on span "Close" at bounding box center [704, 542] width 247 height 15
type input "Mon Oct 20 - Wed Oct 22"
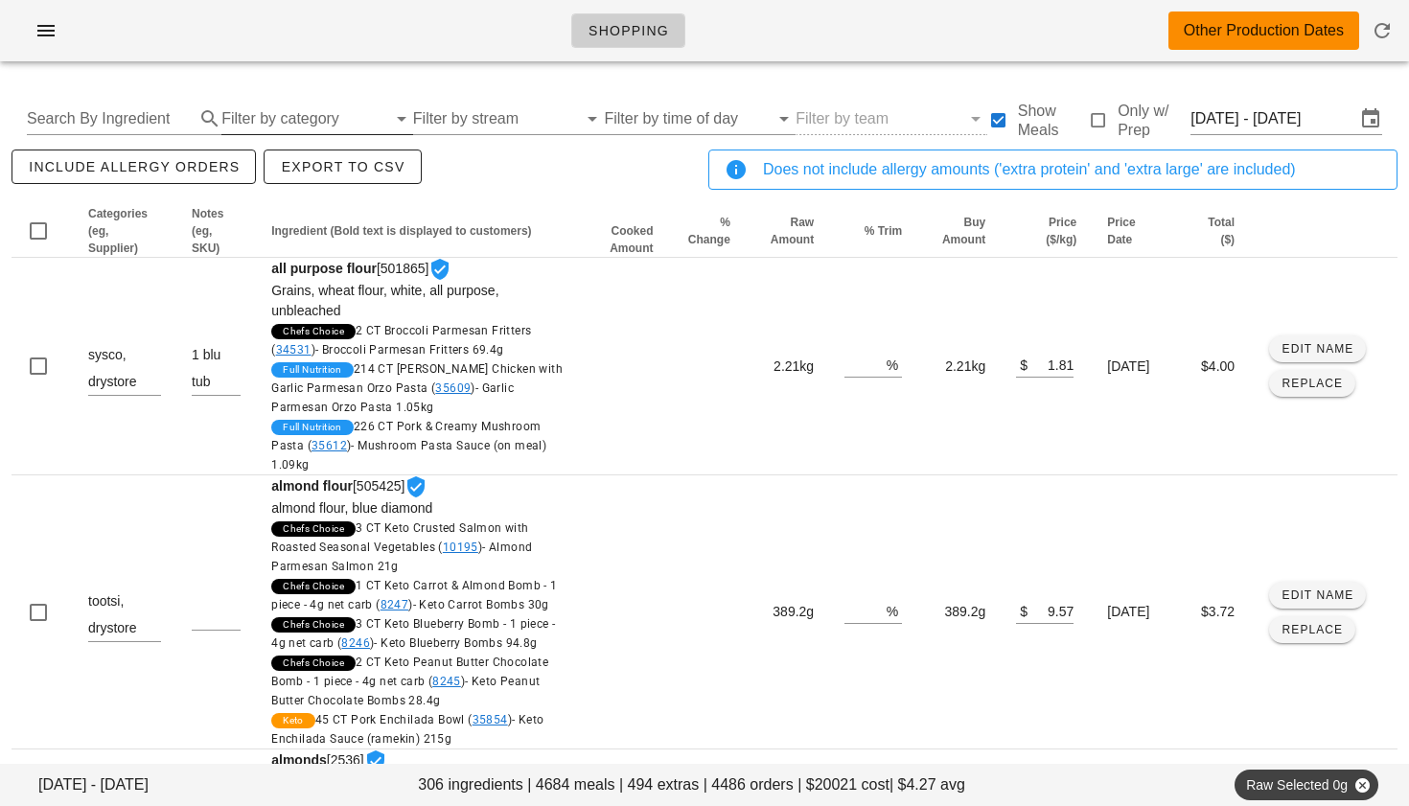
click at [269, 124] on input "Filter by category" at bounding box center [303, 119] width 165 height 31
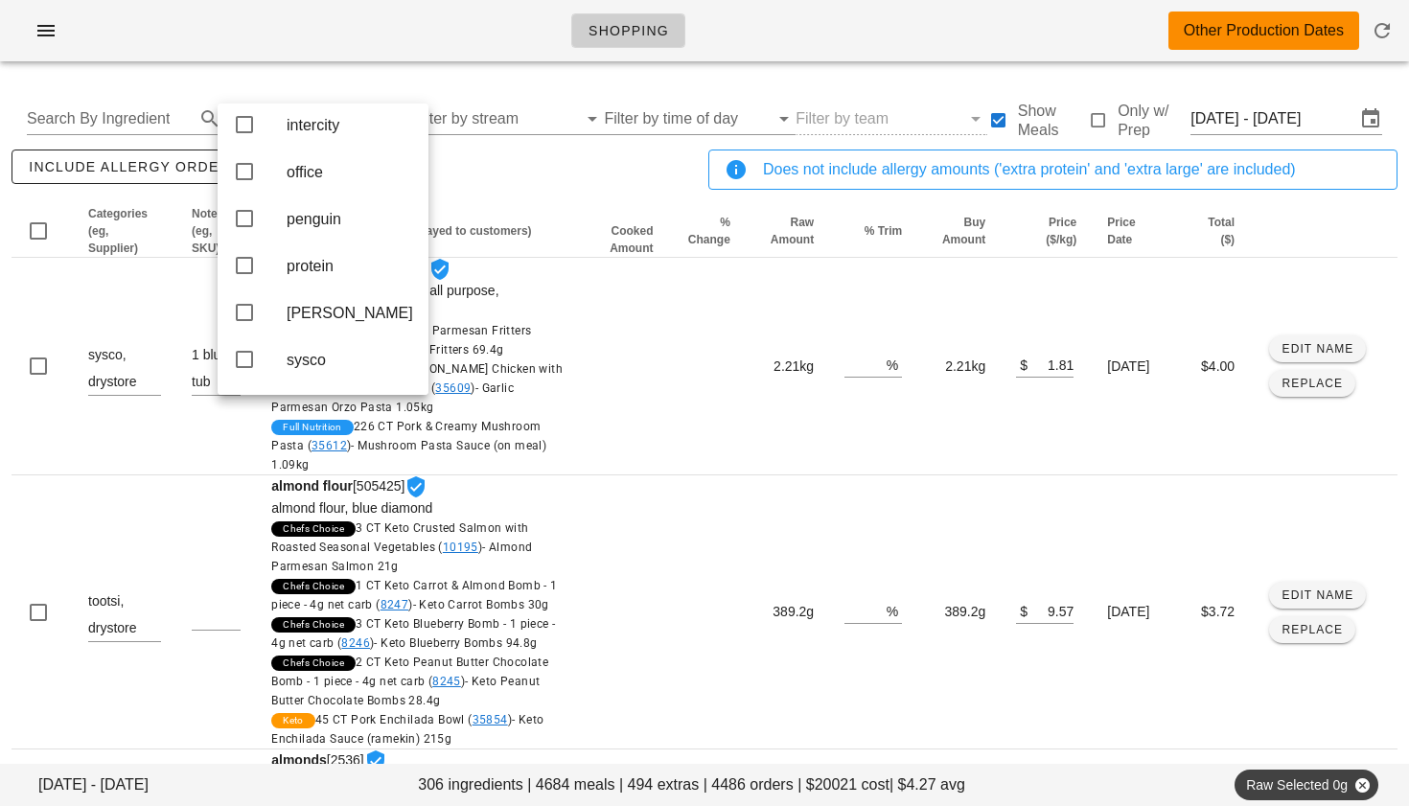
scroll to position [470, 0]
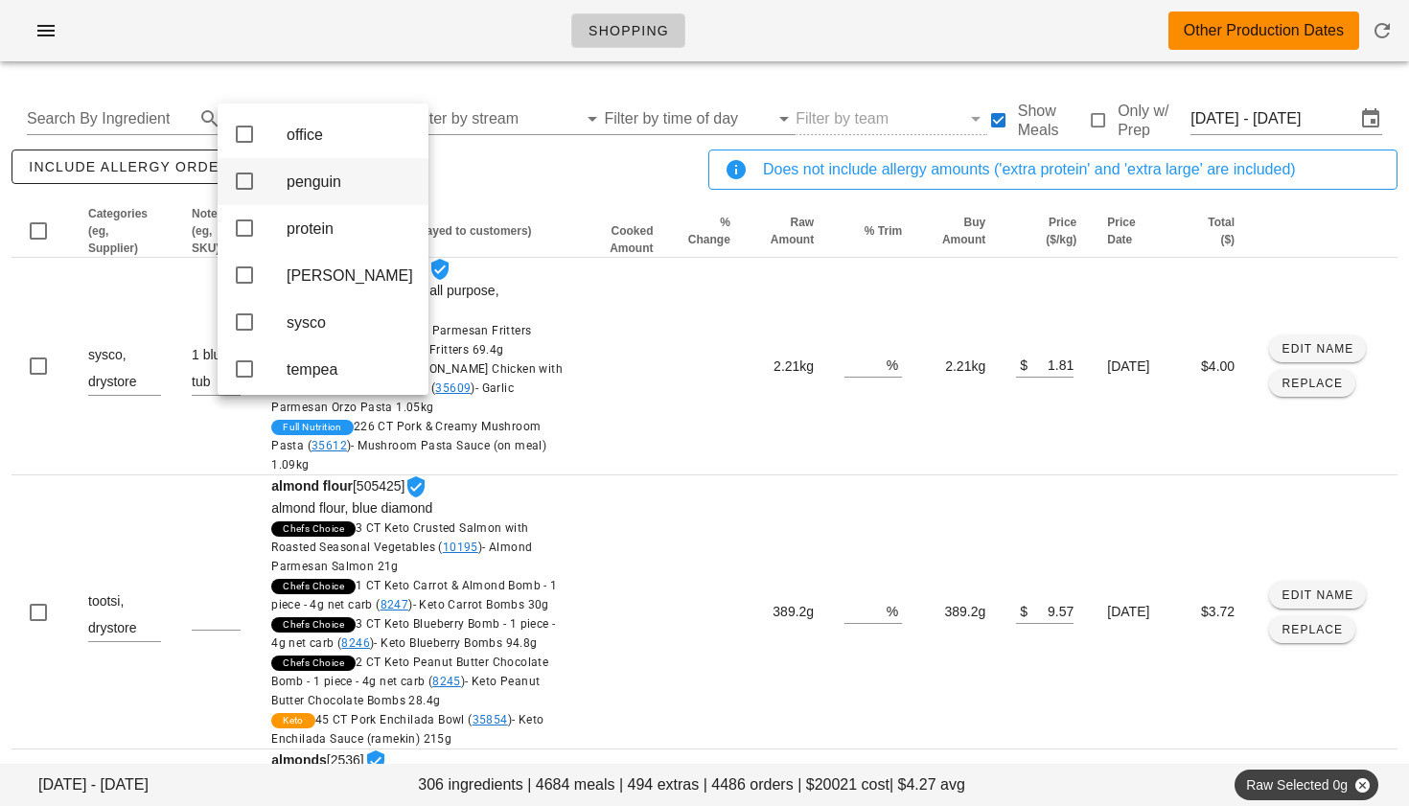
click at [246, 193] on icon at bounding box center [244, 181] width 23 height 23
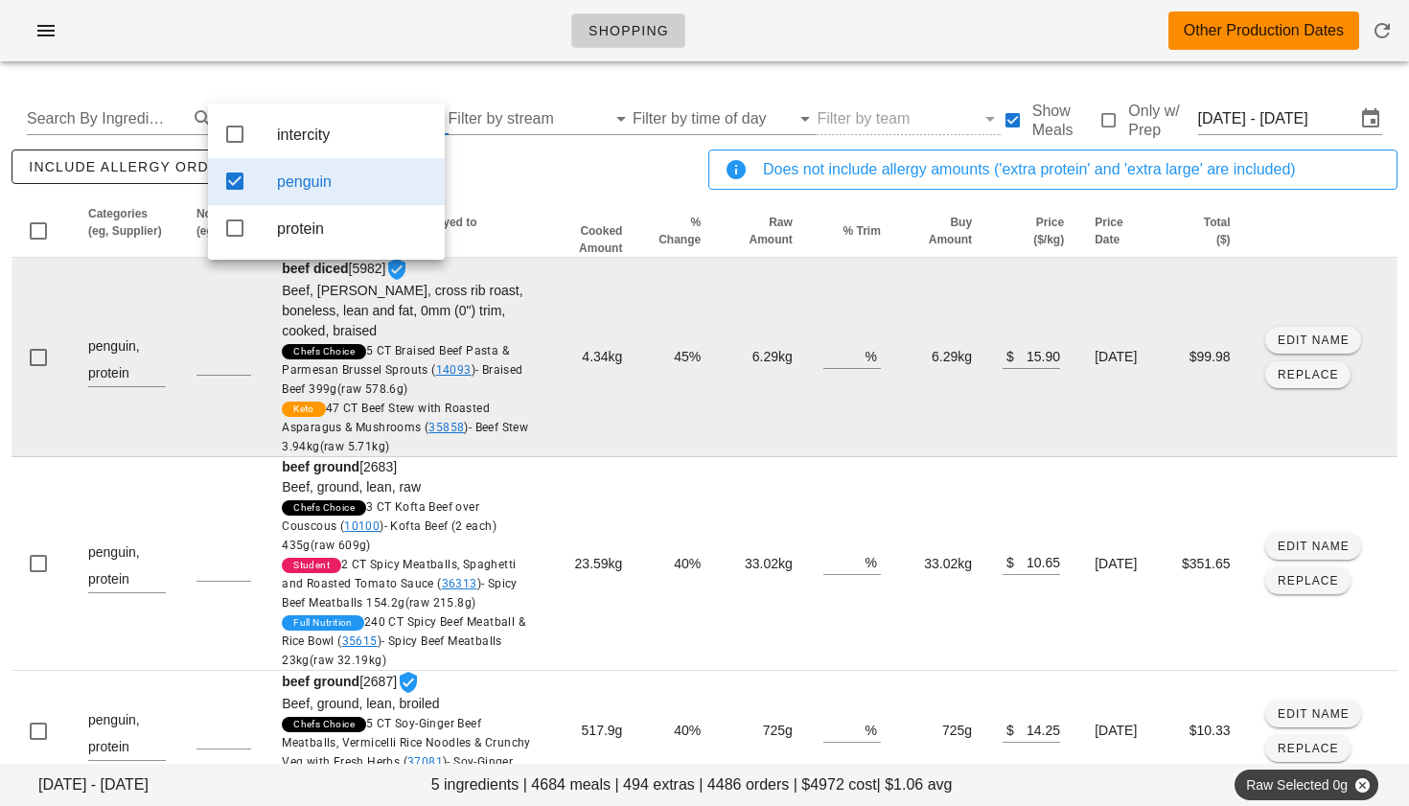
scroll to position [0, 0]
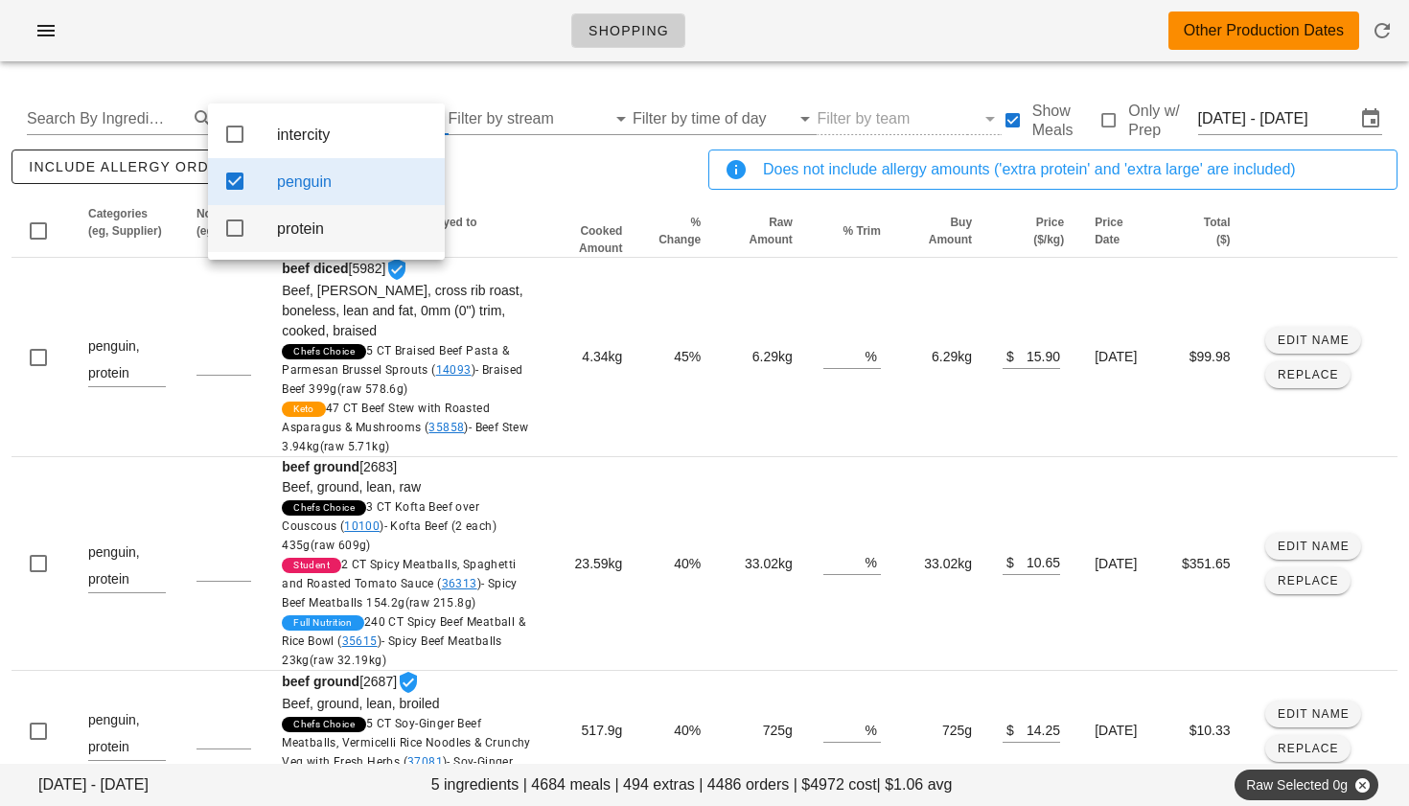
click at [235, 230] on icon at bounding box center [234, 228] width 23 height 23
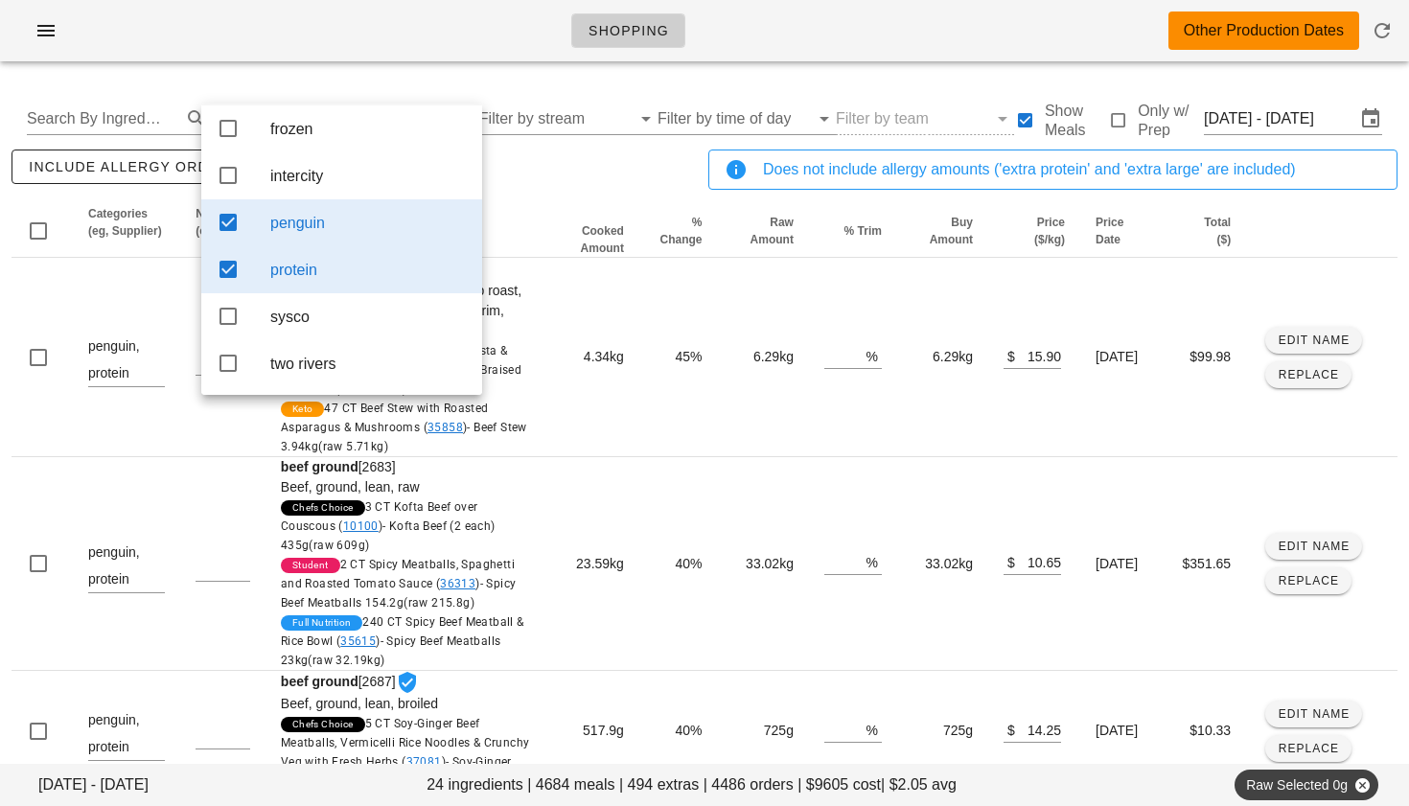
scroll to position [213, 0]
click at [225, 262] on icon at bounding box center [228, 269] width 23 height 23
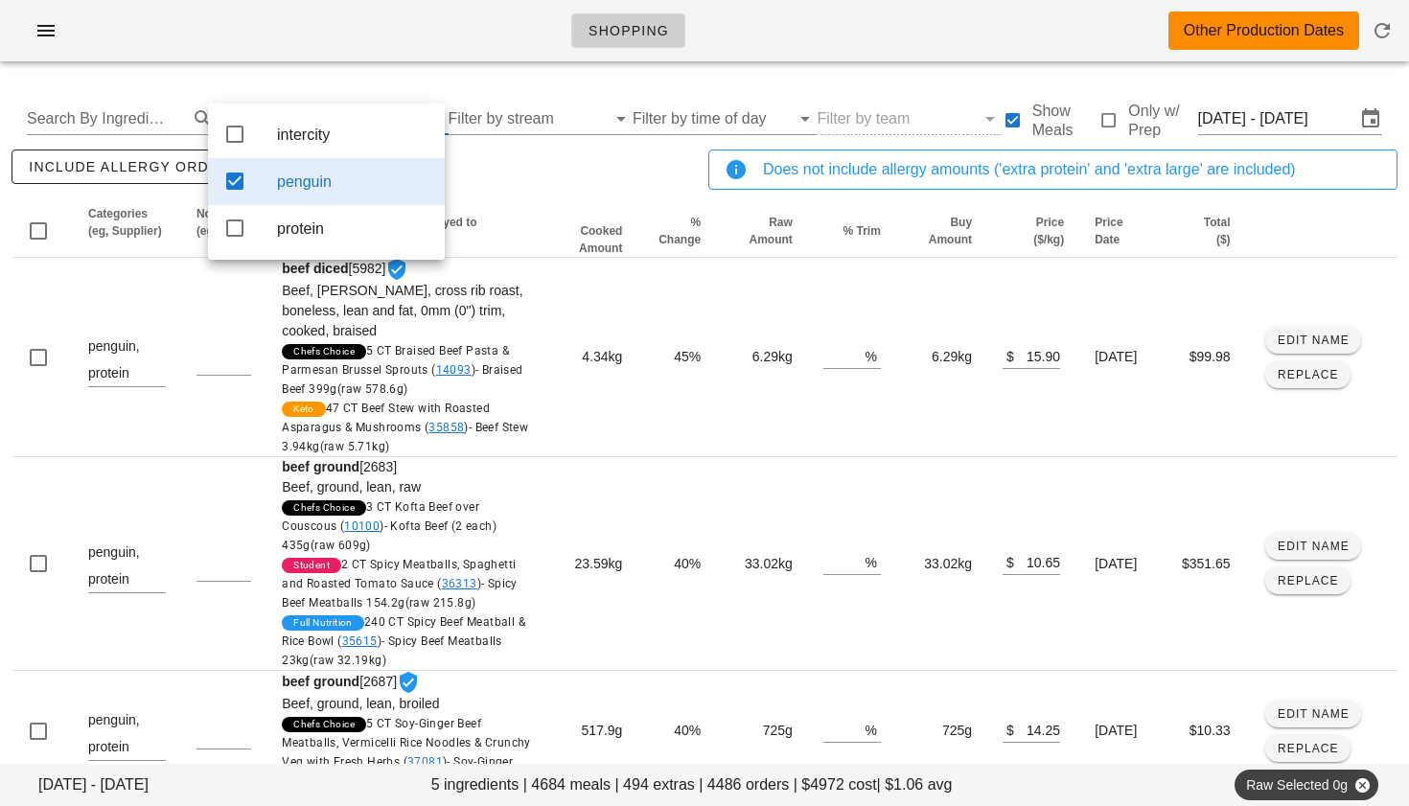
scroll to position [0, 0]
click at [239, 128] on icon at bounding box center [234, 134] width 23 height 23
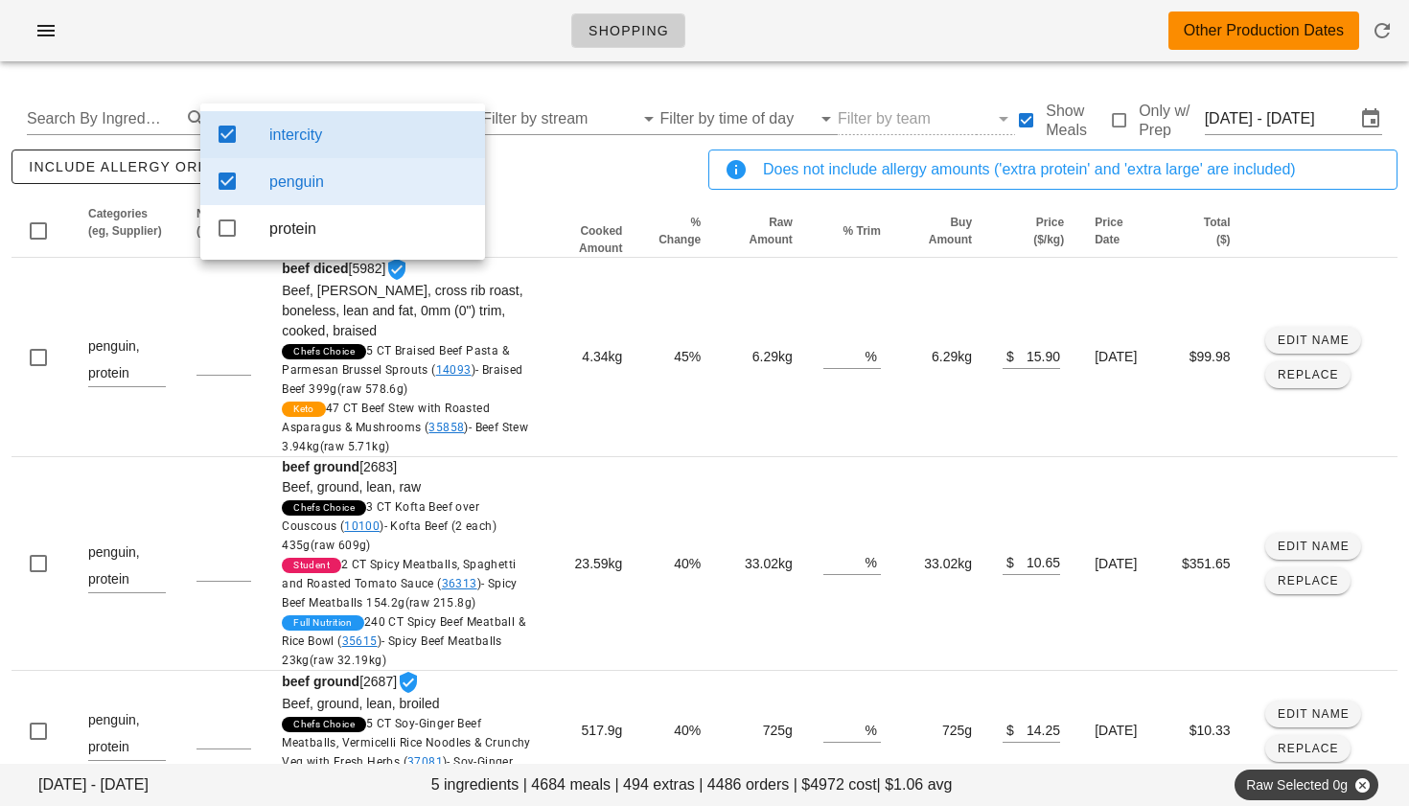
click at [538, 175] on div "include allergy orders Export to CSV" at bounding box center [356, 177] width 697 height 63
